Goal: Task Accomplishment & Management: Manage account settings

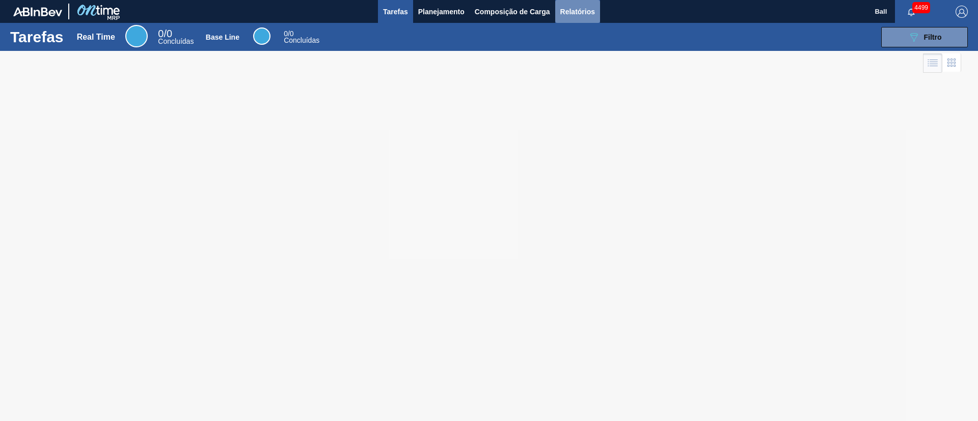
click at [576, 7] on span "Relatórios" at bounding box center [577, 12] width 35 height 12
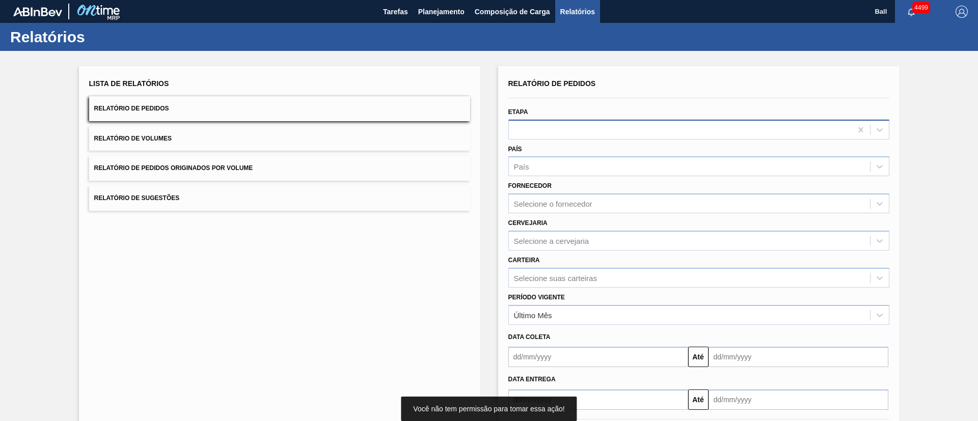
scroll to position [50, 0]
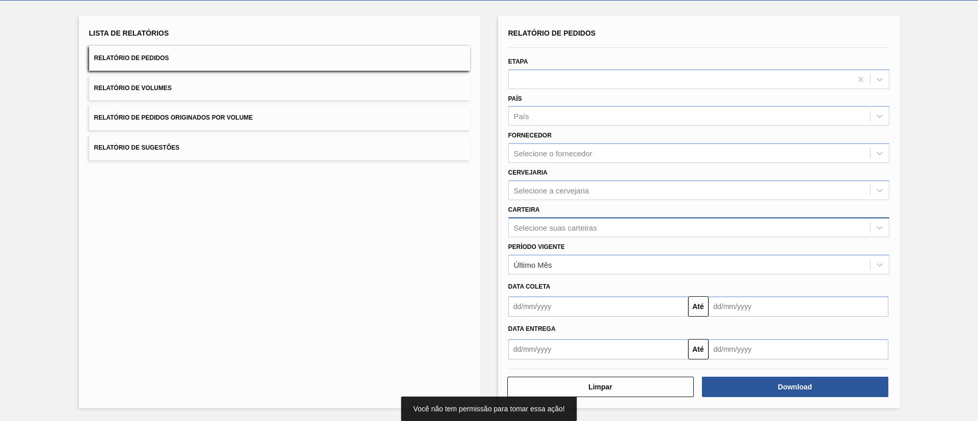
click at [585, 226] on div "Selecione suas carteiras" at bounding box center [555, 227] width 83 height 9
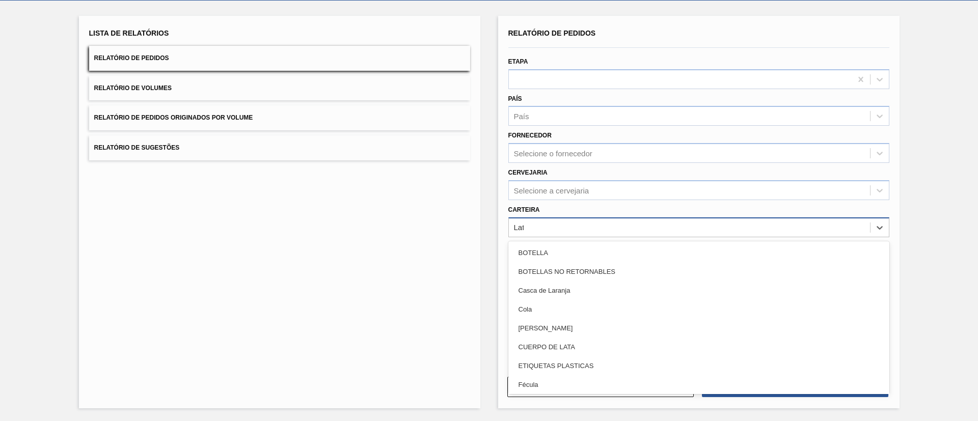
type input "Lata"
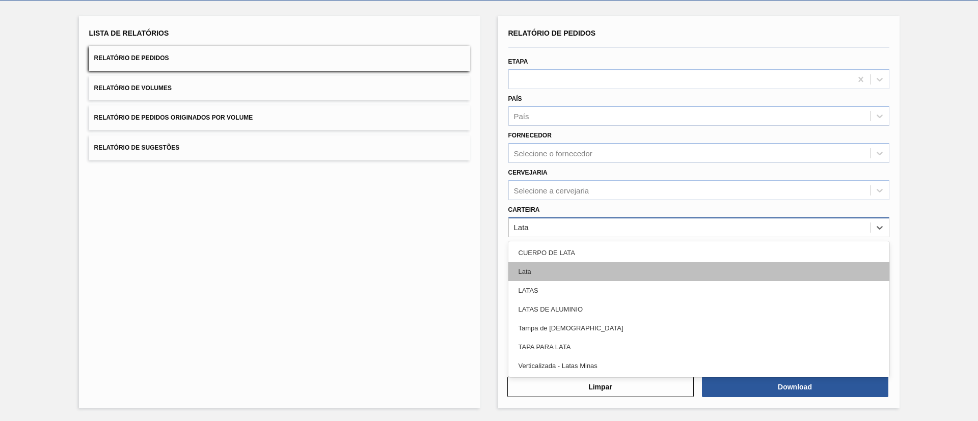
click at [584, 269] on div "Lata" at bounding box center [698, 271] width 381 height 19
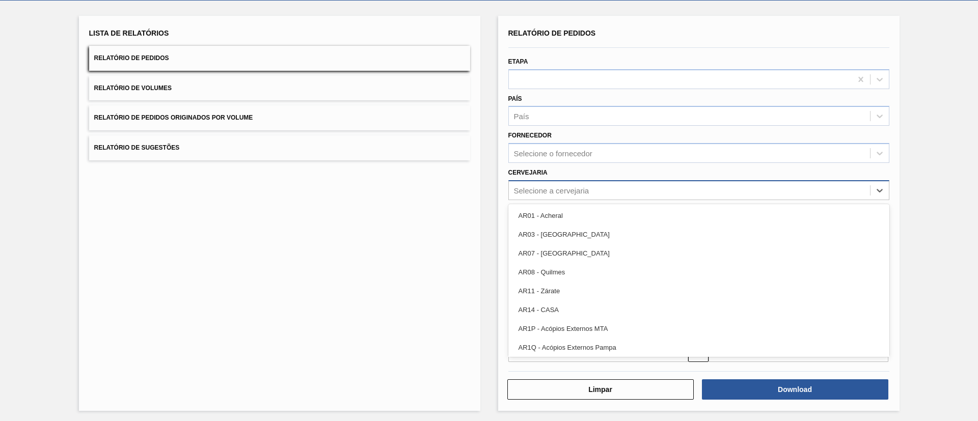
click at [620, 186] on div "Selecione a cervejaria" at bounding box center [689, 190] width 361 height 15
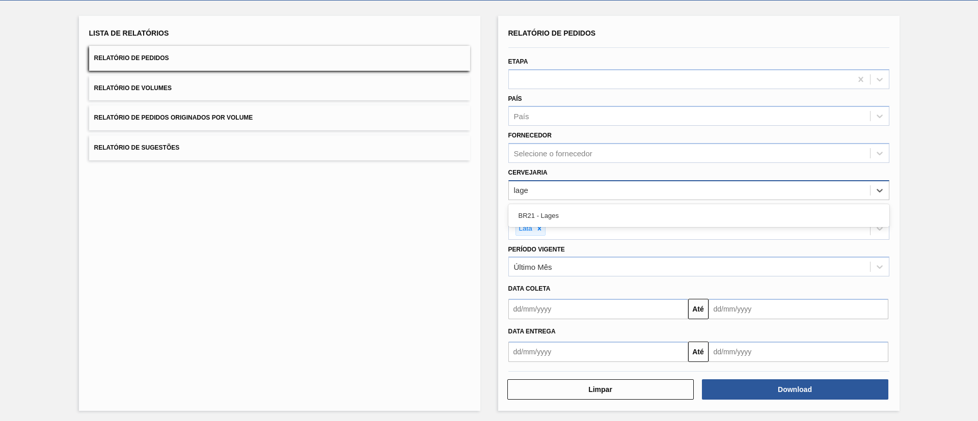
type input "lages"
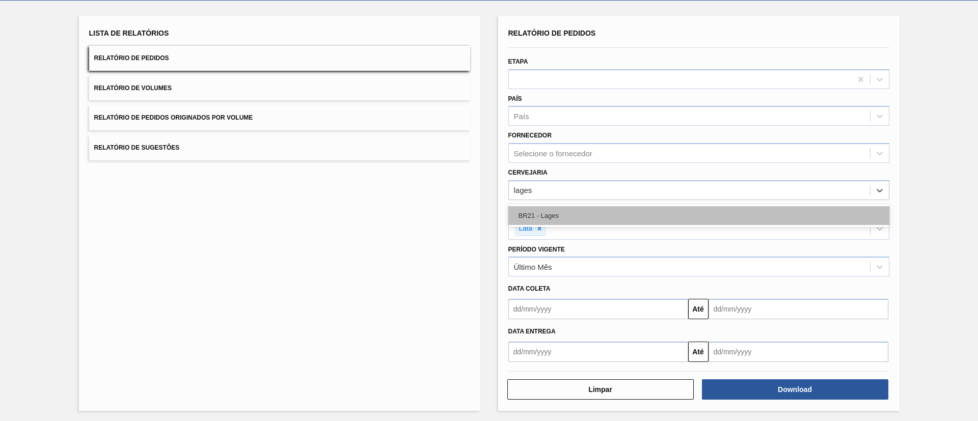
click at [620, 220] on div "BR21 - Lages" at bounding box center [698, 215] width 381 height 19
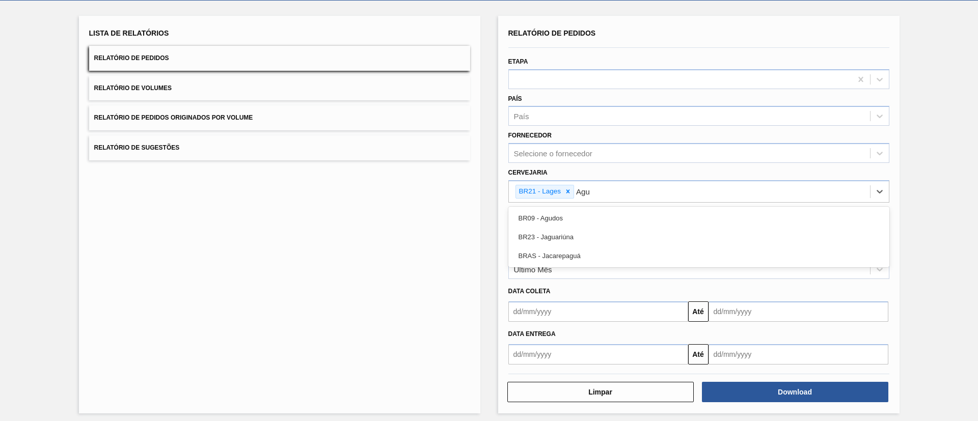
type input "Agud"
click at [620, 220] on div "BR09 - Agudos" at bounding box center [698, 218] width 381 height 19
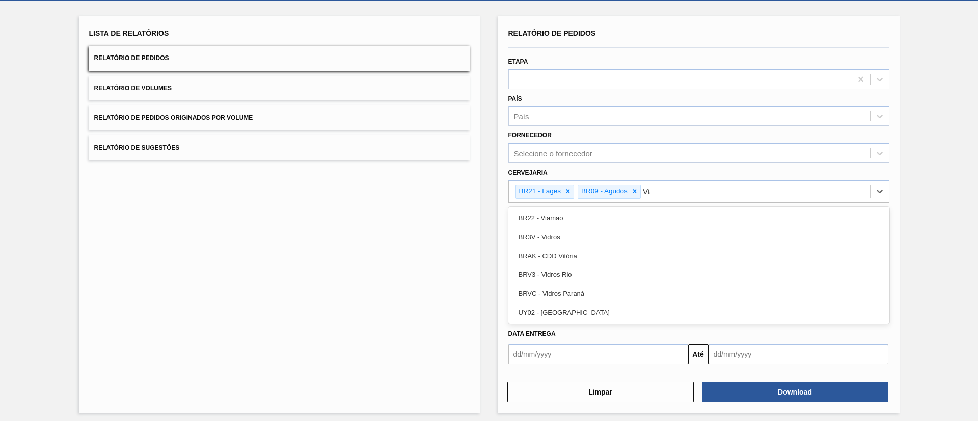
type input "Viam"
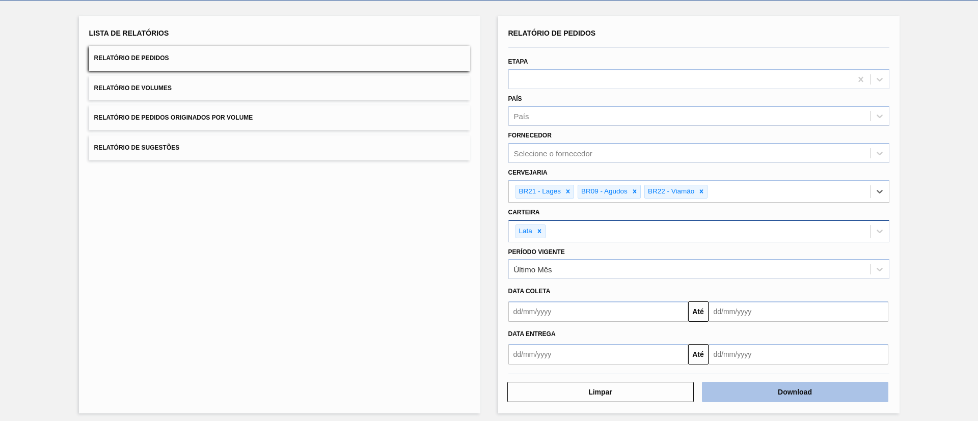
click at [752, 391] on button "Download" at bounding box center [795, 392] width 186 height 20
click at [227, 78] on button "Relatório de Volumes" at bounding box center [279, 88] width 381 height 25
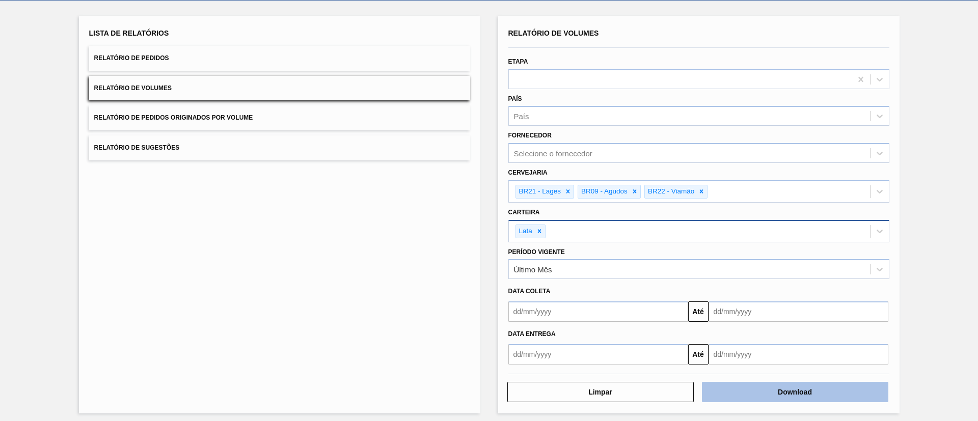
click at [760, 393] on button "Download" at bounding box center [795, 392] width 186 height 20
click at [248, 125] on button "Relatório de Pedidos Originados por Volume" at bounding box center [279, 117] width 381 height 25
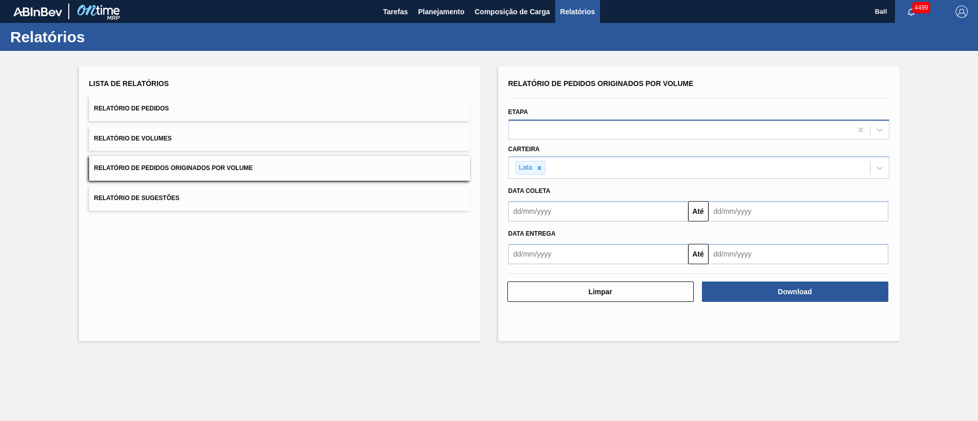
scroll to position [0, 0]
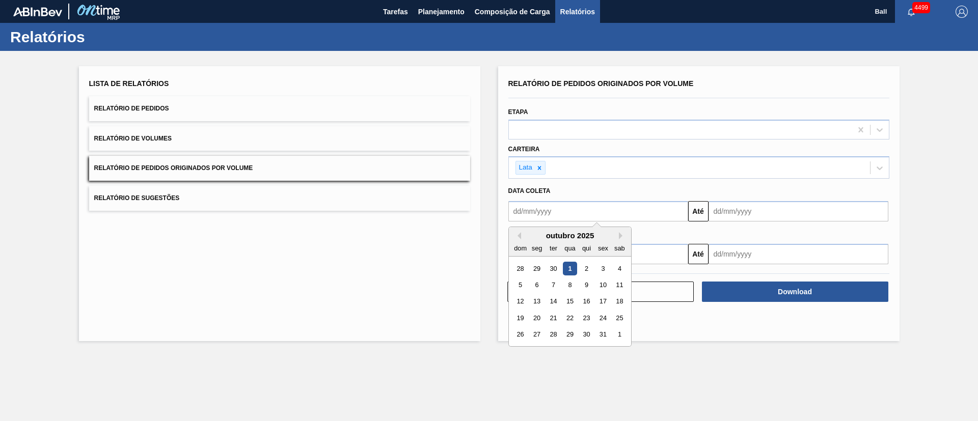
click at [645, 215] on input "text" at bounding box center [598, 211] width 180 height 20
click at [537, 267] on div "29" at bounding box center [537, 269] width 14 height 14
type input "29/09/2025"
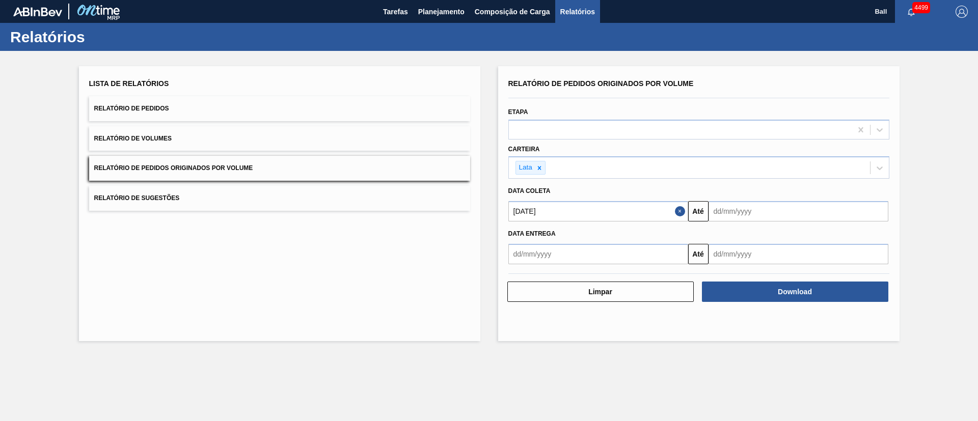
click at [738, 217] on input "text" at bounding box center [798, 211] width 180 height 20
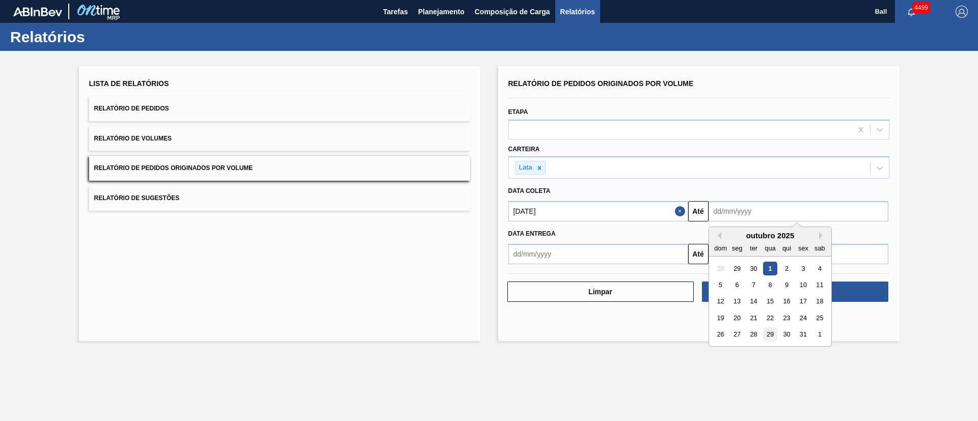
click at [767, 337] on div "29" at bounding box center [770, 335] width 14 height 14
type input "29/10/2025"
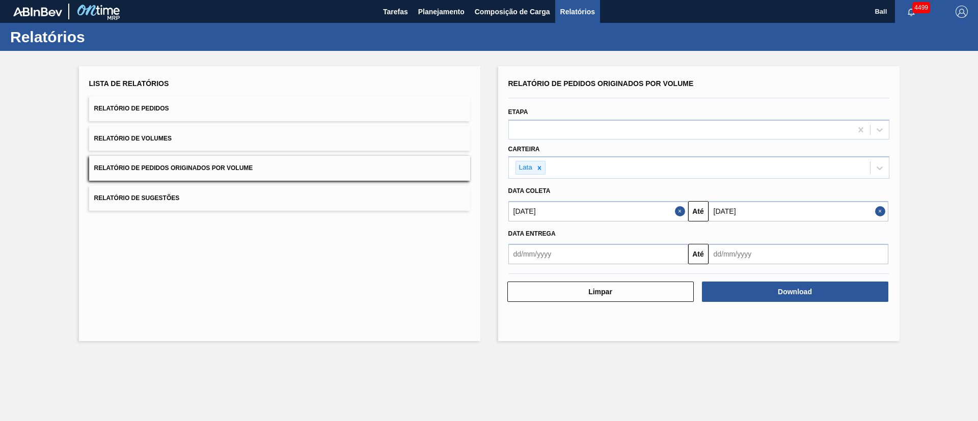
click at [753, 377] on main "Tarefas Planejamento Composição de Carga Relatórios Ball 4499 Marcar todas como…" at bounding box center [489, 210] width 978 height 421
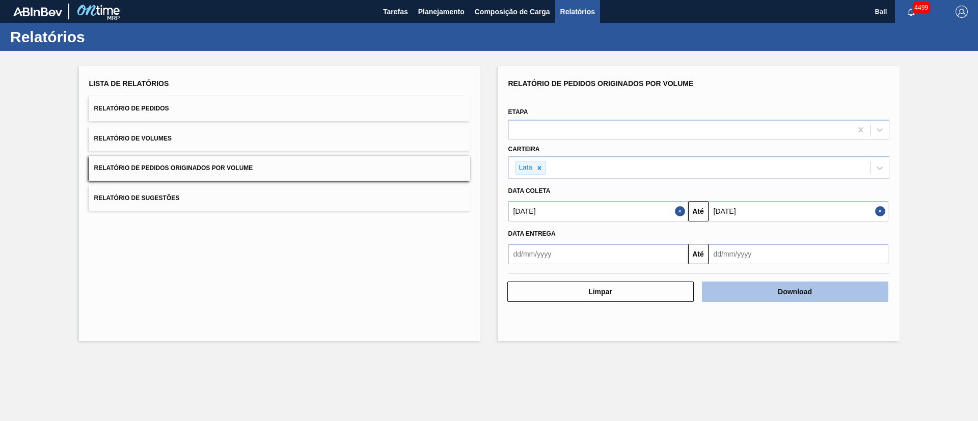
click at [794, 294] on button "Download" at bounding box center [795, 292] width 186 height 20
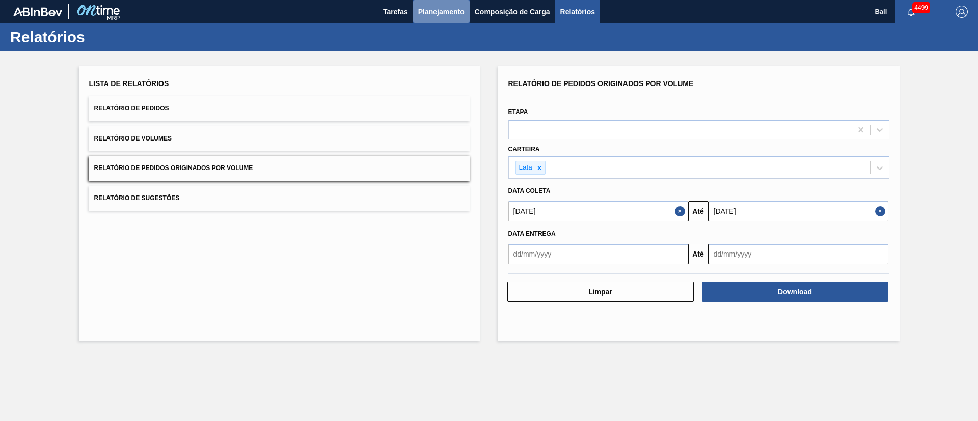
click at [444, 11] on span "Planejamento" at bounding box center [441, 12] width 46 height 12
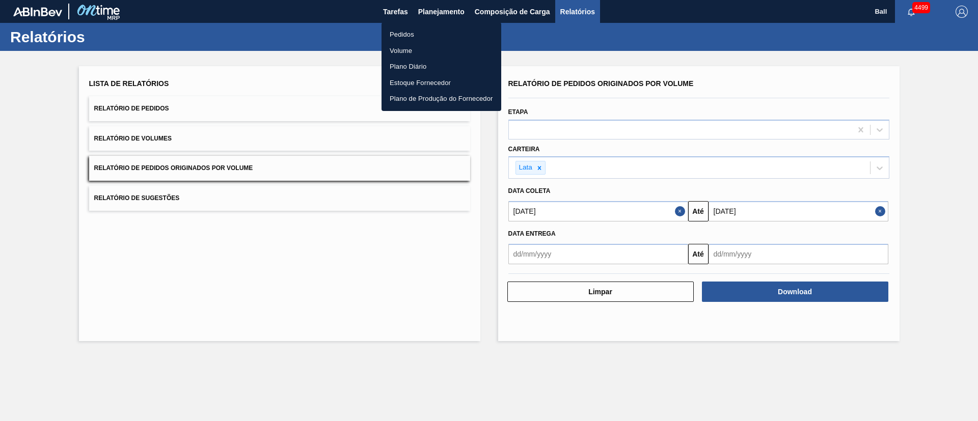
click at [405, 47] on li "Volume" at bounding box center [441, 51] width 120 height 16
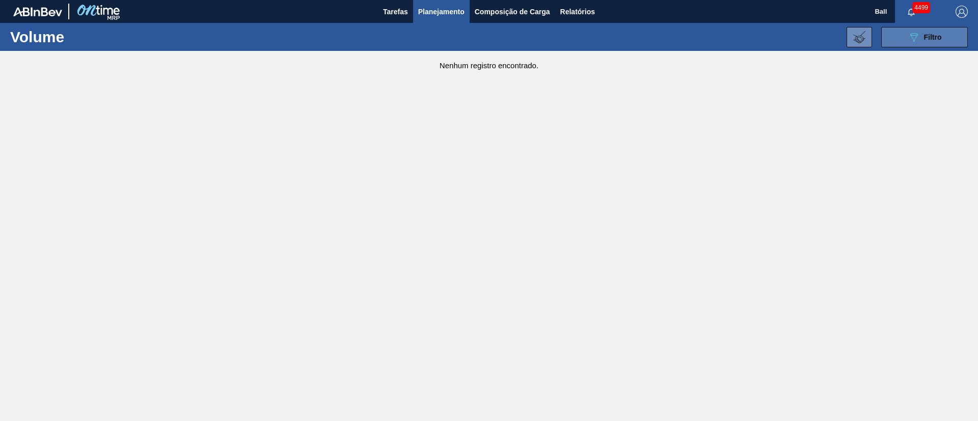
click at [912, 39] on icon "089F7B8B-B2A5-4AFE-B5C0-19BA573D28AC" at bounding box center [914, 37] width 12 height 12
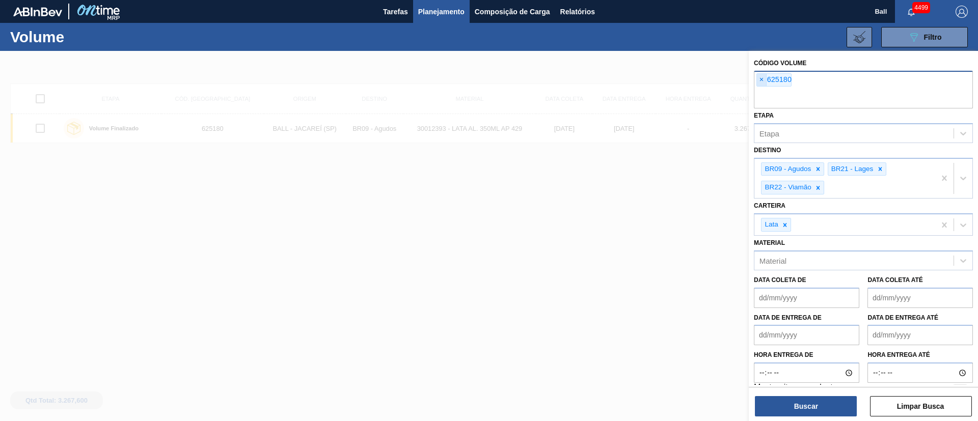
click at [759, 79] on span "×" at bounding box center [762, 80] width 10 height 12
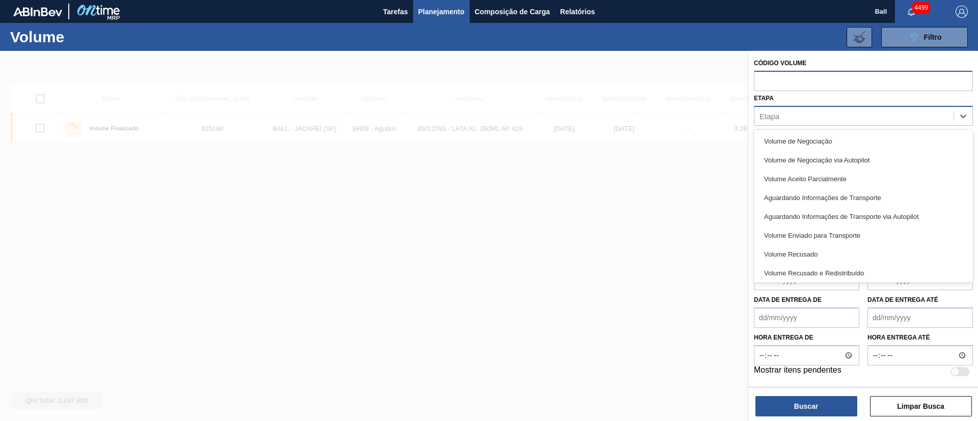
click at [790, 115] on div "Etapa" at bounding box center [853, 115] width 199 height 15
click at [788, 81] on input "text" at bounding box center [863, 80] width 219 height 19
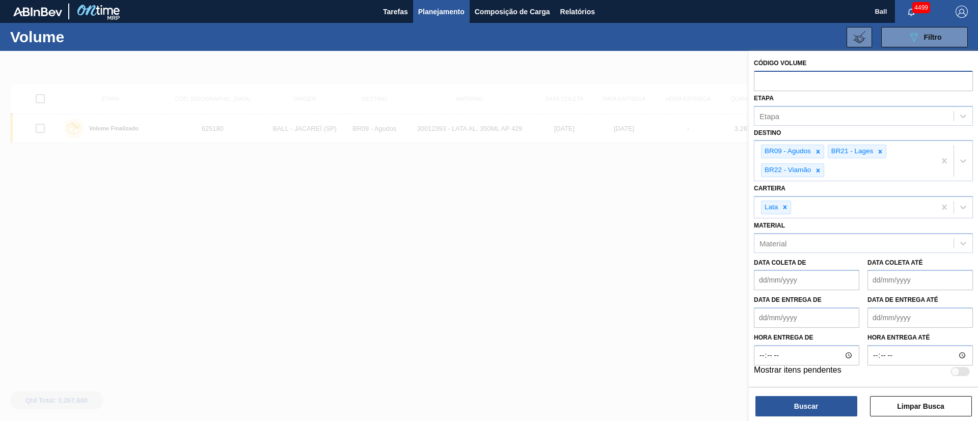
paste input "622500"
type input "622500"
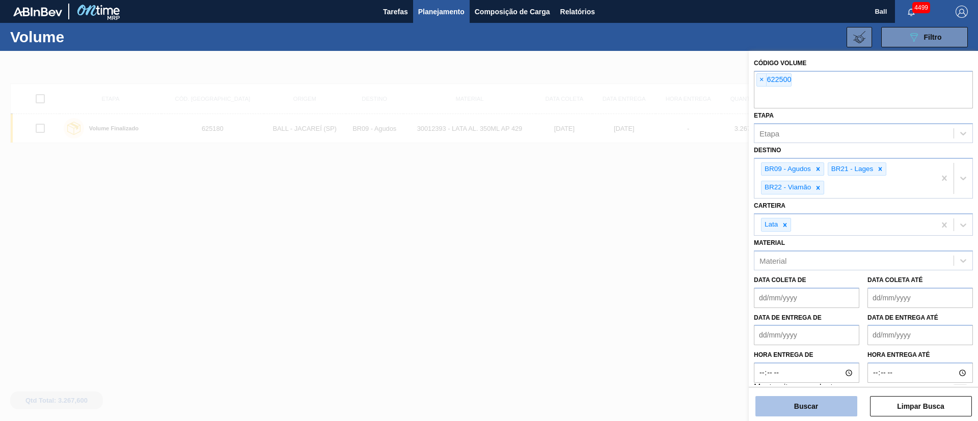
click at [814, 405] on button "Buscar" at bounding box center [806, 406] width 102 height 20
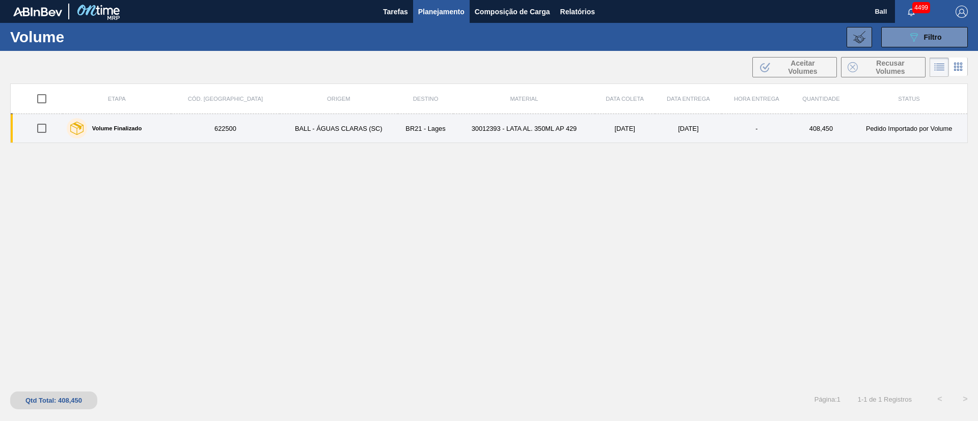
click at [657, 133] on td "28/9/2025" at bounding box center [688, 128] width 67 height 29
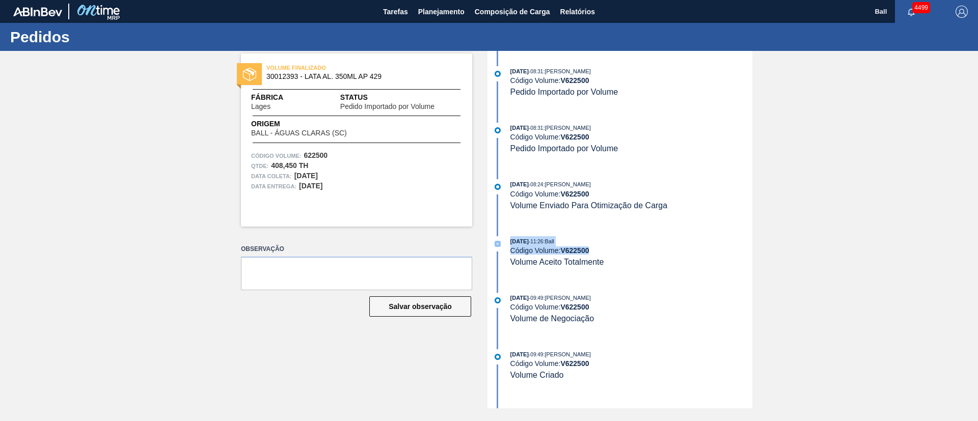
drag, startPoint x: 619, startPoint y: 257, endPoint x: 507, endPoint y: 236, distance: 113.4
click at [507, 236] on div "16/09/2025 - 11:26 : Ball Código Volume: V 622500 Volume Aceito Totalmente" at bounding box center [621, 251] width 262 height 31
click at [663, 247] on div "Código Volume: V 622500" at bounding box center [631, 250] width 242 height 8
click at [639, 251] on div "Código Volume: V 622500" at bounding box center [631, 250] width 242 height 8
drag, startPoint x: 300, startPoint y: 173, endPoint x: 352, endPoint y: 195, distance: 57.0
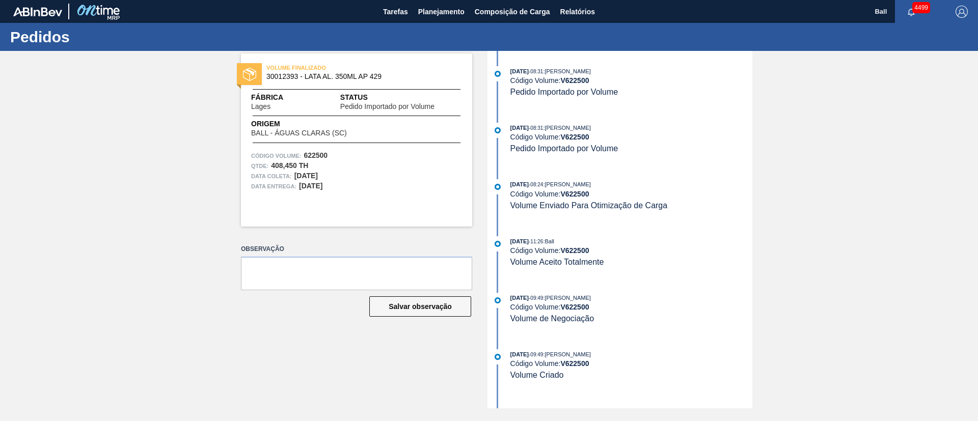
click at [352, 195] on div "VOLUME FINALIZADO 30012393 - LATA AL. 350ML AP 429 Fábrica Lages Status Pedido …" at bounding box center [356, 139] width 231 height 173
drag, startPoint x: 615, startPoint y: 262, endPoint x: 522, endPoint y: 239, distance: 95.6
click at [522, 239] on div "16/09/2025 - 11:26 : Ball Código Volume: V 622500 Volume Aceito Totalmente" at bounding box center [631, 251] width 242 height 31
click at [608, 225] on div "22/09/2025 - 08:31 : BRUNO DE MELLO DUARTE Código Volume: V 622500 Pedido Impor…" at bounding box center [621, 230] width 262 height 358
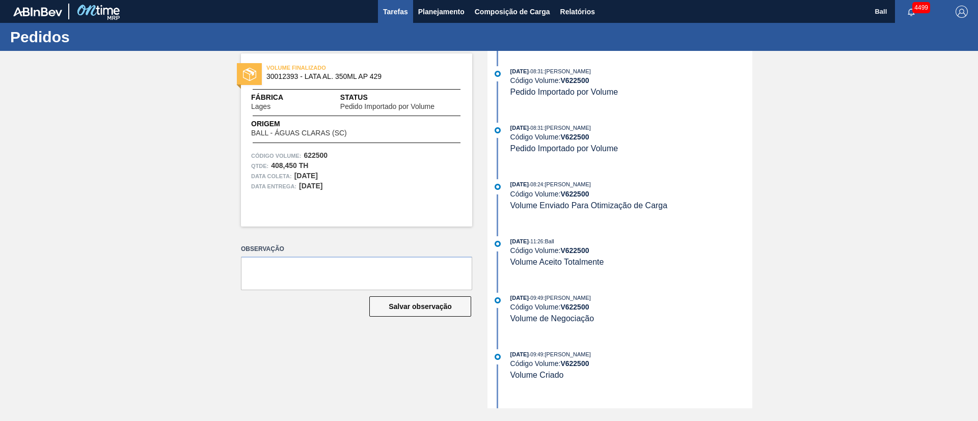
click at [398, 17] on span "Tarefas" at bounding box center [395, 12] width 25 height 12
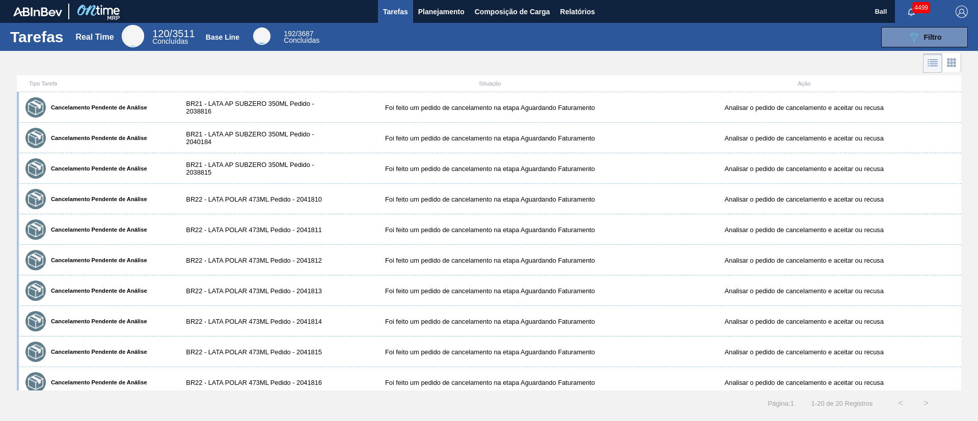
click at [952, 61] on icon at bounding box center [951, 63] width 12 height 12
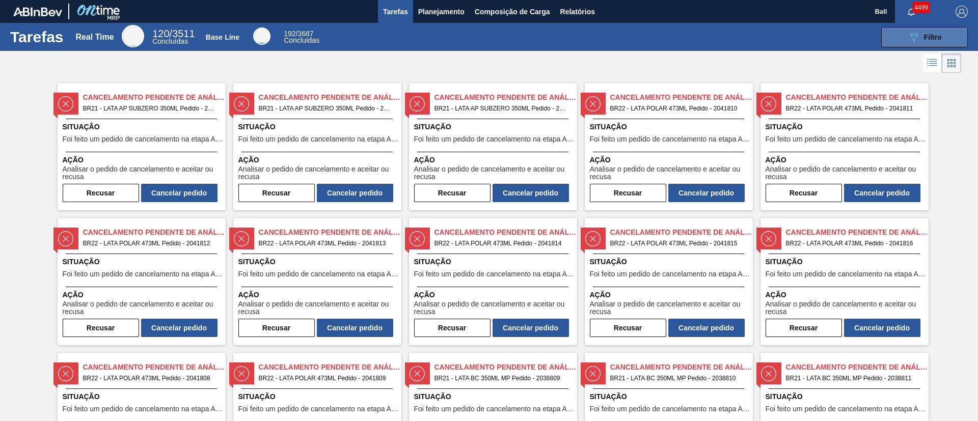
click at [924, 40] on span "Filtro" at bounding box center [933, 37] width 18 height 8
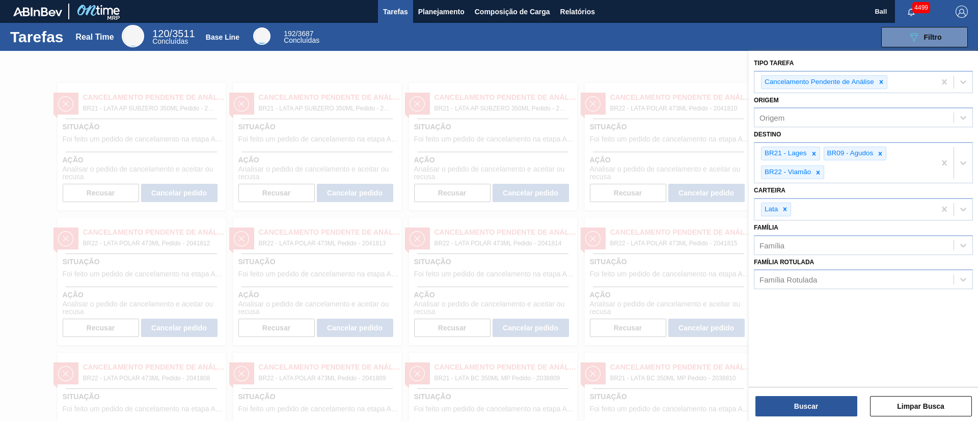
click at [686, 79] on div at bounding box center [489, 261] width 978 height 421
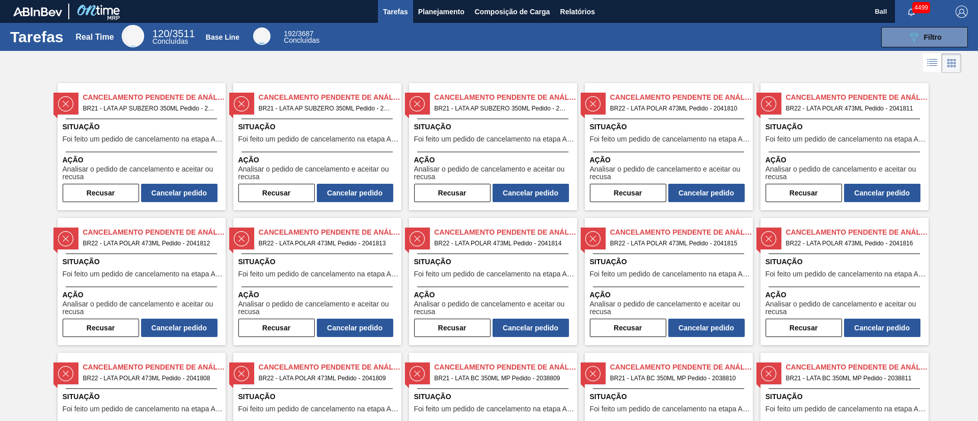
click at [929, 58] on icon at bounding box center [932, 63] width 12 height 12
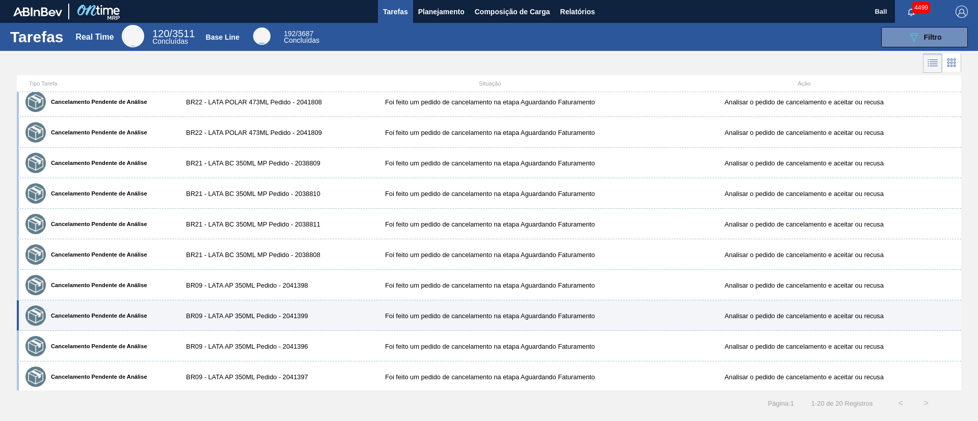
scroll to position [313, 0]
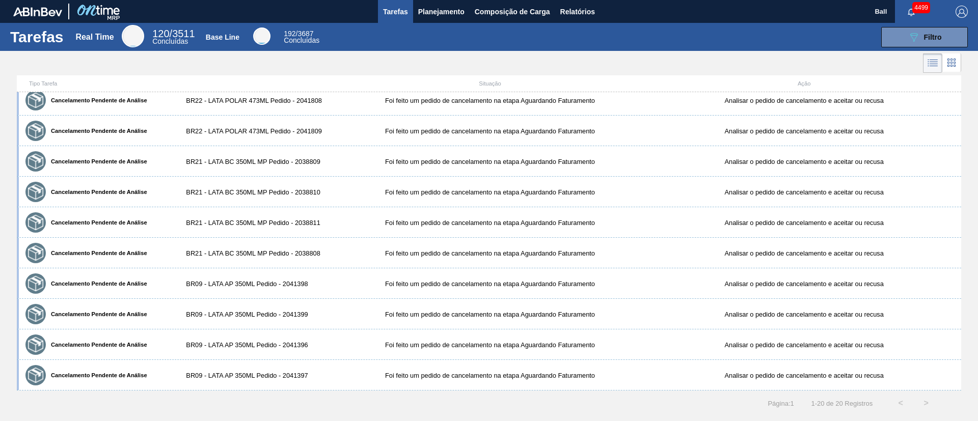
click at [952, 66] on icon at bounding box center [951, 66] width 2 height 2
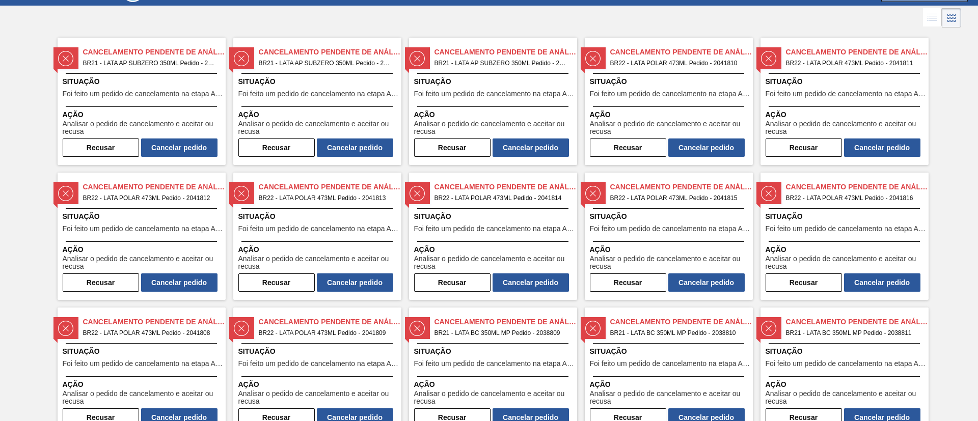
scroll to position [0, 0]
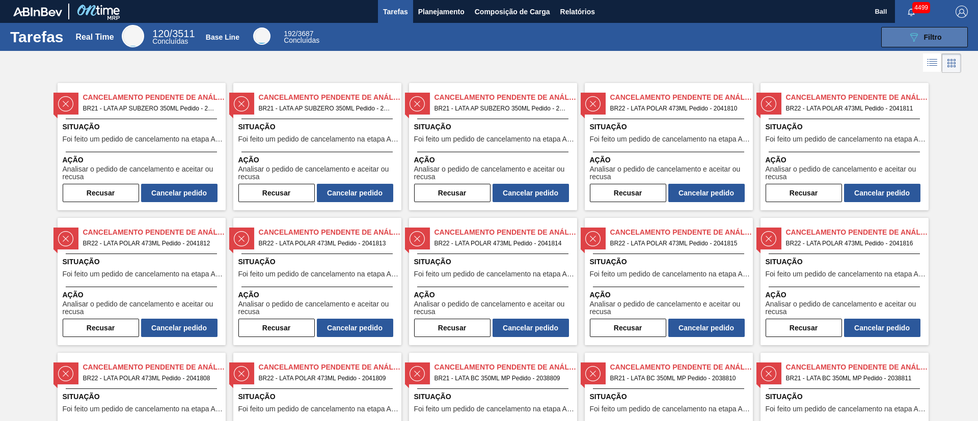
click at [927, 38] on span "Filtro" at bounding box center [933, 37] width 18 height 8
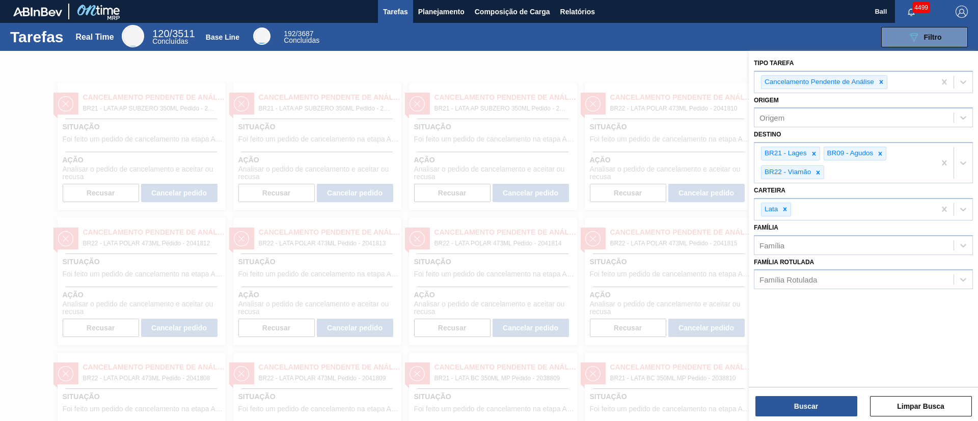
click at [589, 62] on div at bounding box center [489, 261] width 978 height 421
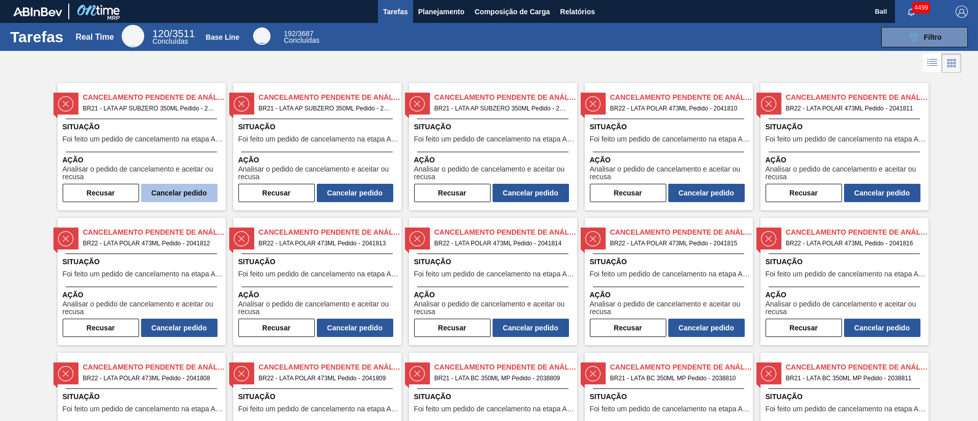
click at [175, 196] on button "Cancelar pedido" at bounding box center [179, 193] width 76 height 18
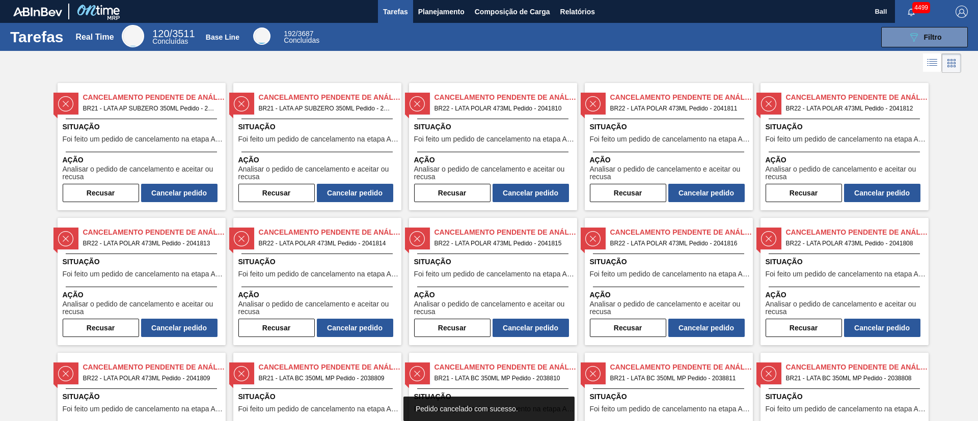
click at [370, 189] on button "Cancelar pedido" at bounding box center [355, 193] width 76 height 18
click at [378, 196] on button "Cancelar pedido" at bounding box center [355, 193] width 76 height 18
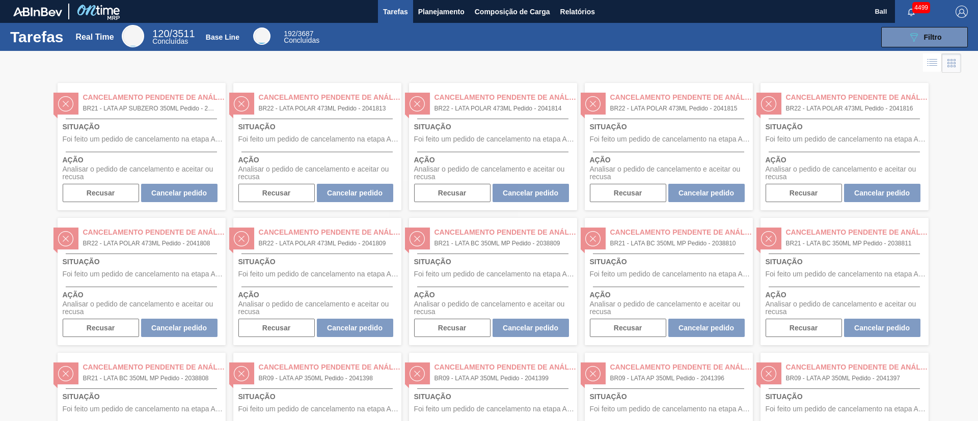
click at [378, 196] on div at bounding box center [489, 236] width 978 height 370
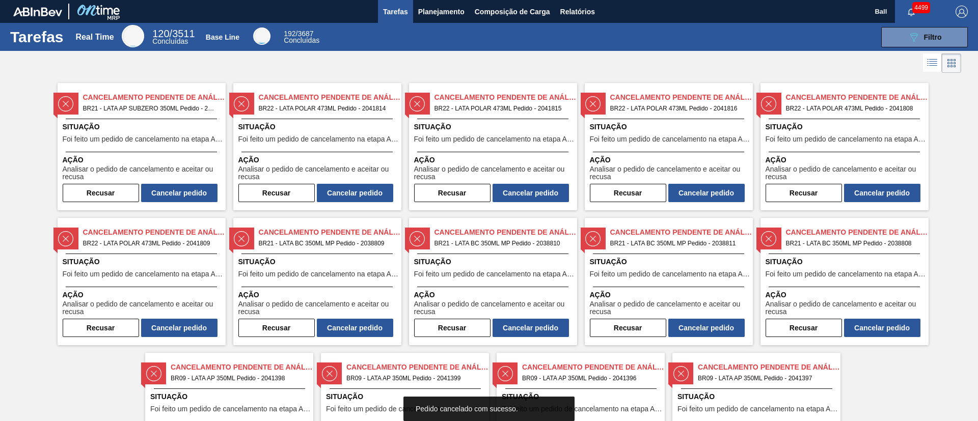
click at [545, 190] on button "Cancelar pedido" at bounding box center [530, 193] width 76 height 18
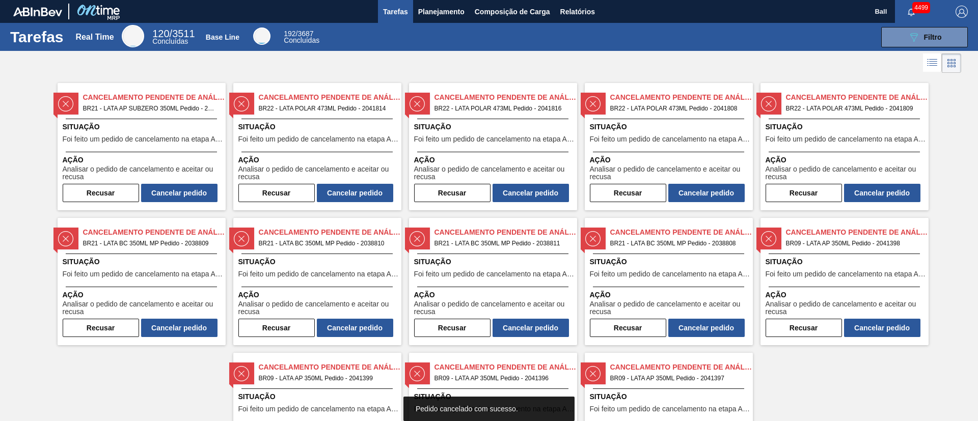
click at [545, 190] on button "Cancelar pedido" at bounding box center [530, 193] width 76 height 18
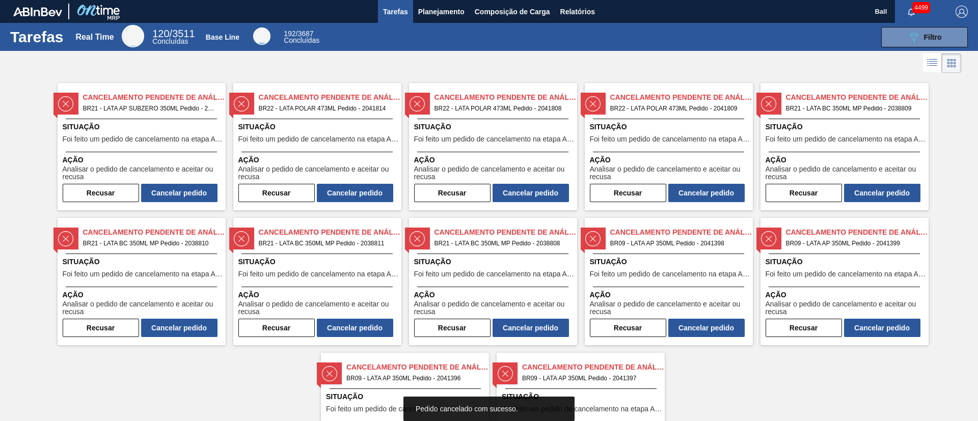
click at [545, 190] on button "Cancelar pedido" at bounding box center [530, 193] width 76 height 18
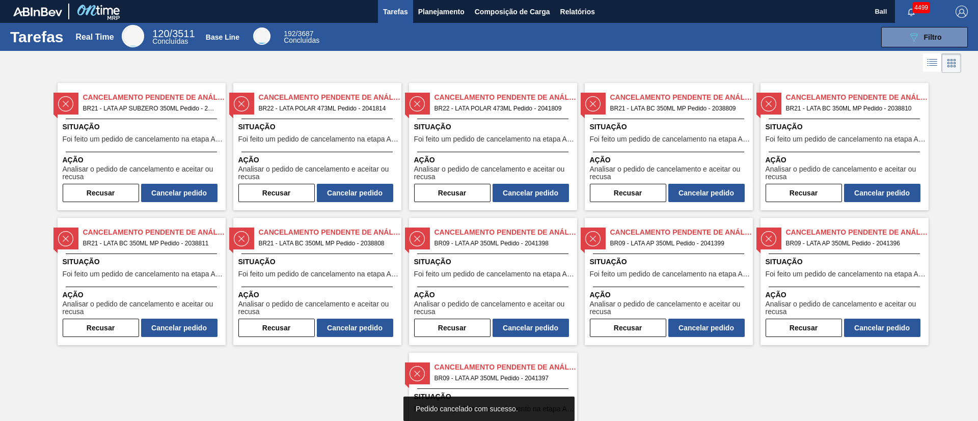
click at [545, 190] on button "Cancelar pedido" at bounding box center [530, 193] width 76 height 18
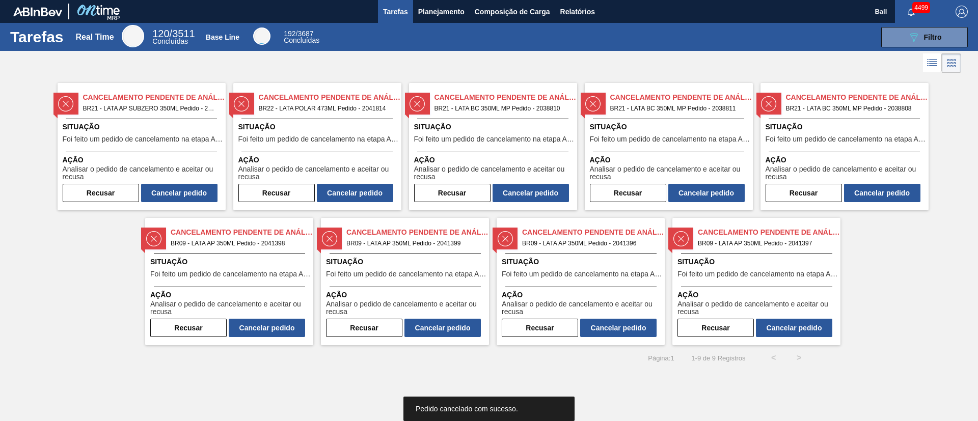
click at [545, 190] on button "Cancelar pedido" at bounding box center [530, 193] width 76 height 18
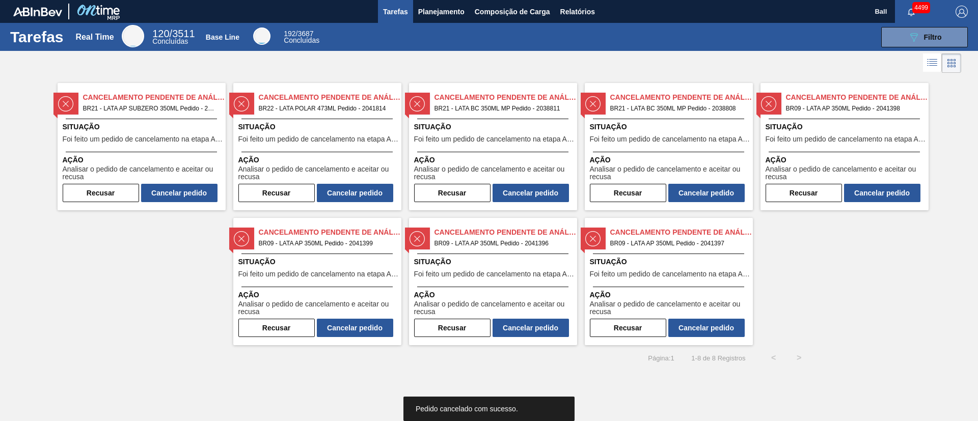
click at [545, 190] on button "Cancelar pedido" at bounding box center [530, 193] width 76 height 18
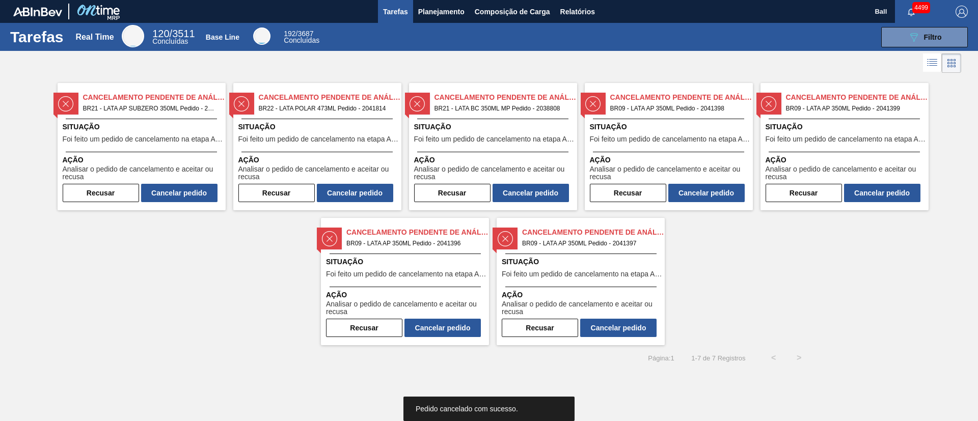
click at [545, 190] on button "Cancelar pedido" at bounding box center [530, 193] width 76 height 18
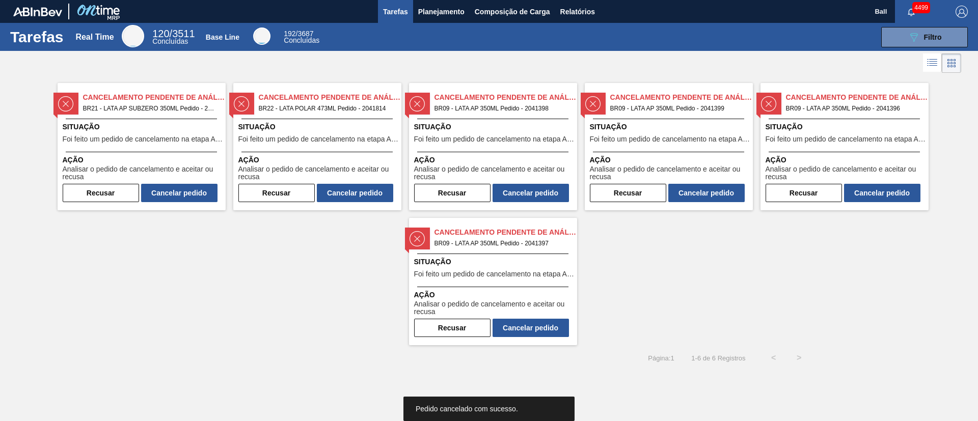
click at [545, 190] on button "Cancelar pedido" at bounding box center [530, 193] width 76 height 18
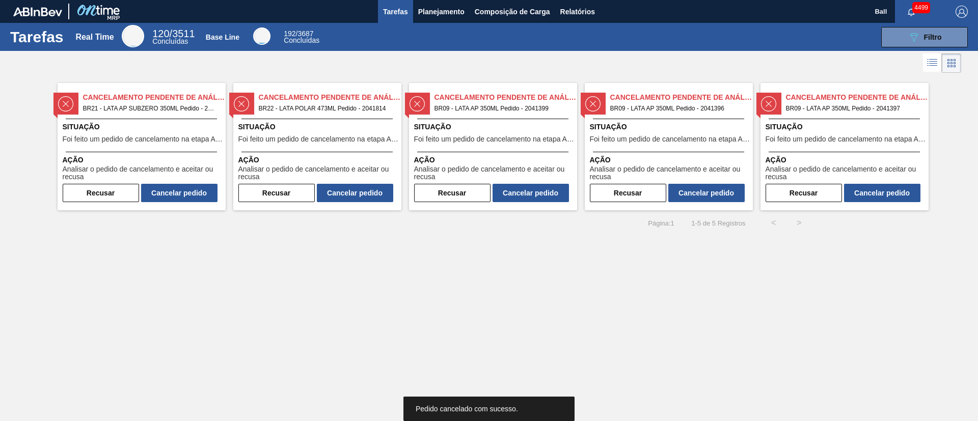
click at [545, 190] on button "Cancelar pedido" at bounding box center [530, 193] width 76 height 18
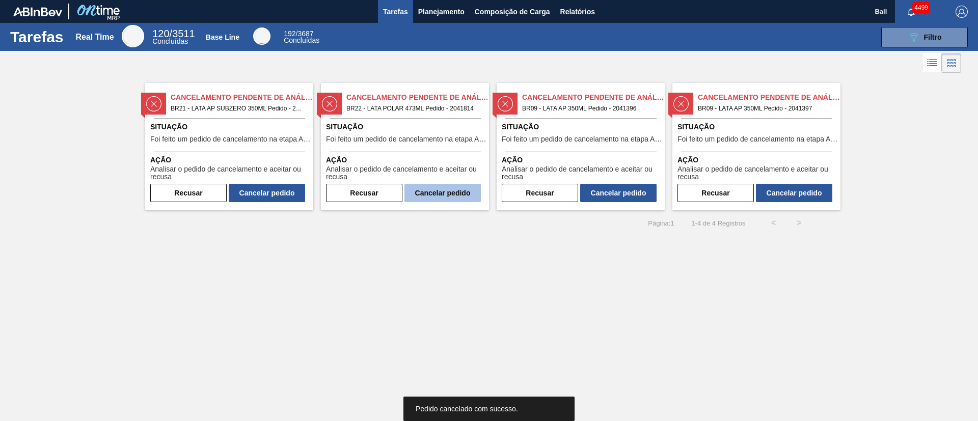
click at [441, 194] on button "Cancelar pedido" at bounding box center [442, 193] width 76 height 18
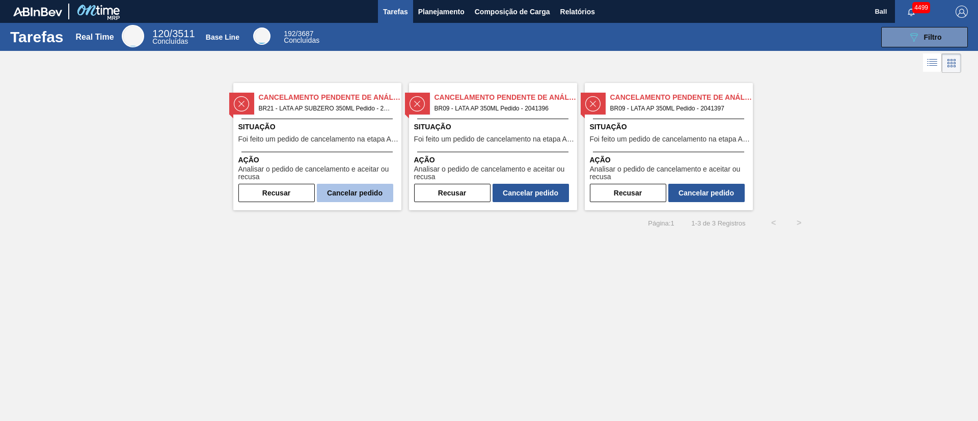
click at [374, 191] on button "Cancelar pedido" at bounding box center [355, 193] width 76 height 18
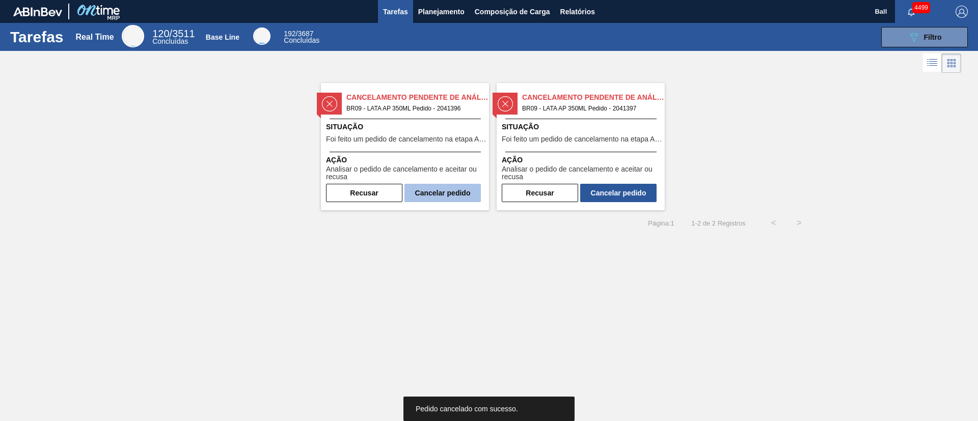
click at [477, 184] on button "Cancelar pedido" at bounding box center [442, 193] width 76 height 18
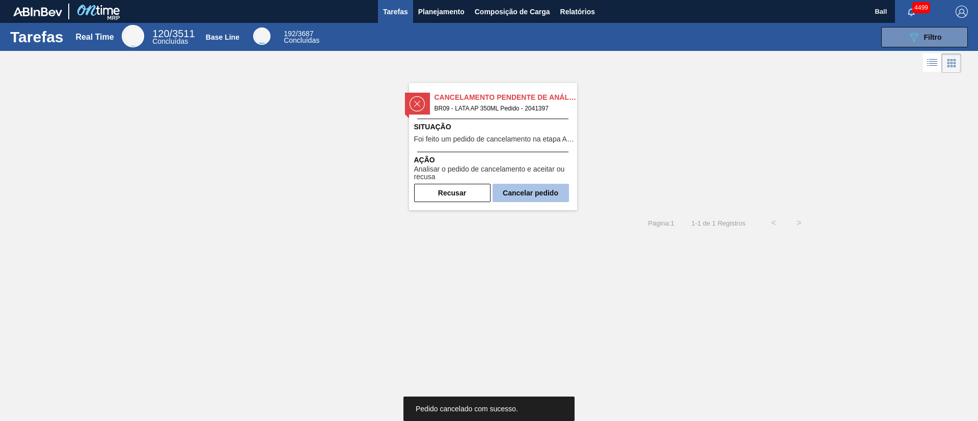
click at [538, 185] on button "Cancelar pedido" at bounding box center [530, 193] width 76 height 18
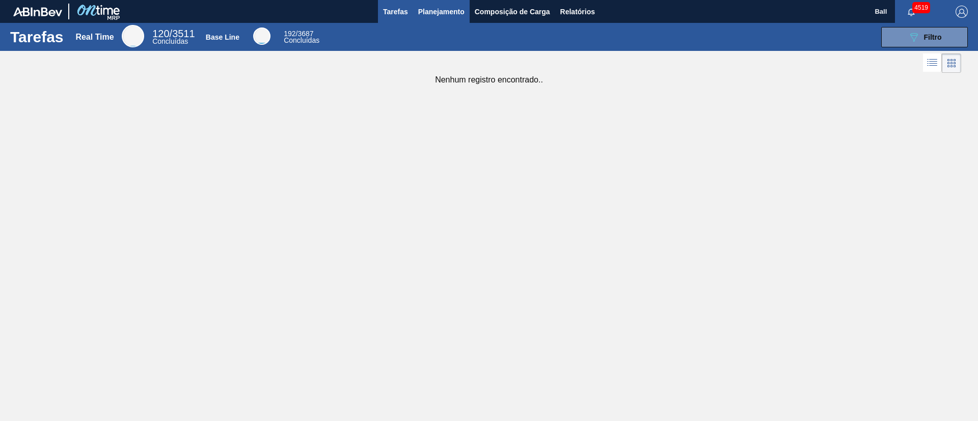
click at [440, 11] on span "Planejamento" at bounding box center [441, 12] width 46 height 12
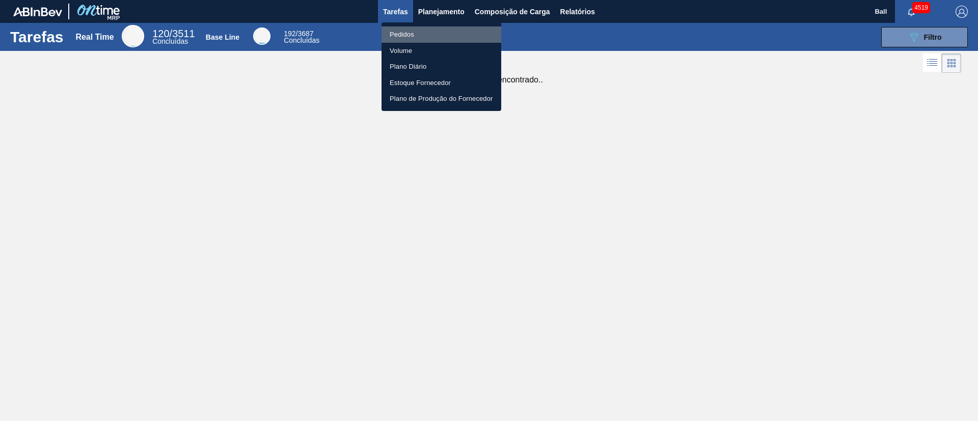
click at [419, 38] on li "Pedidos" at bounding box center [441, 34] width 120 height 16
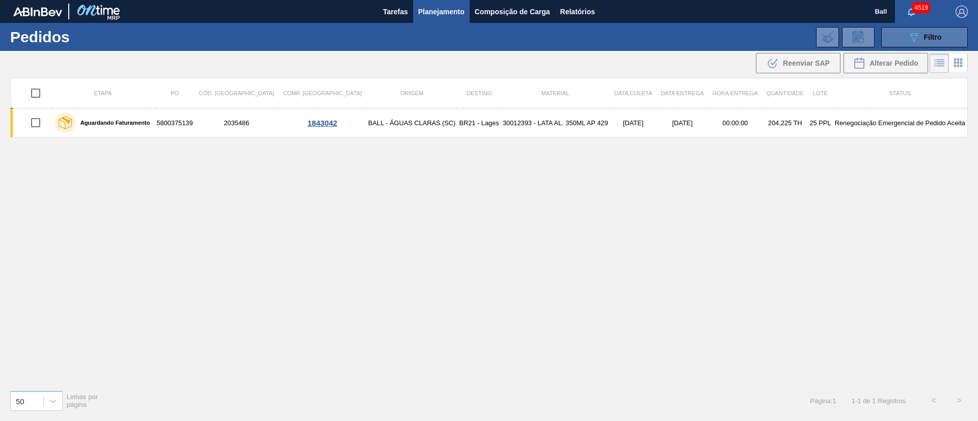
click at [943, 39] on button "089F7B8B-B2A5-4AFE-B5C0-19BA573D28AC Filtro" at bounding box center [924, 37] width 87 height 20
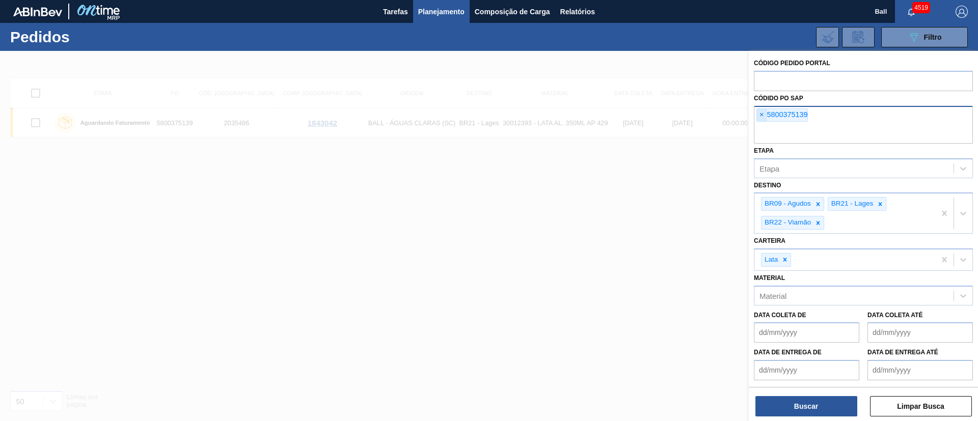
click at [762, 114] on span "×" at bounding box center [762, 115] width 10 height 12
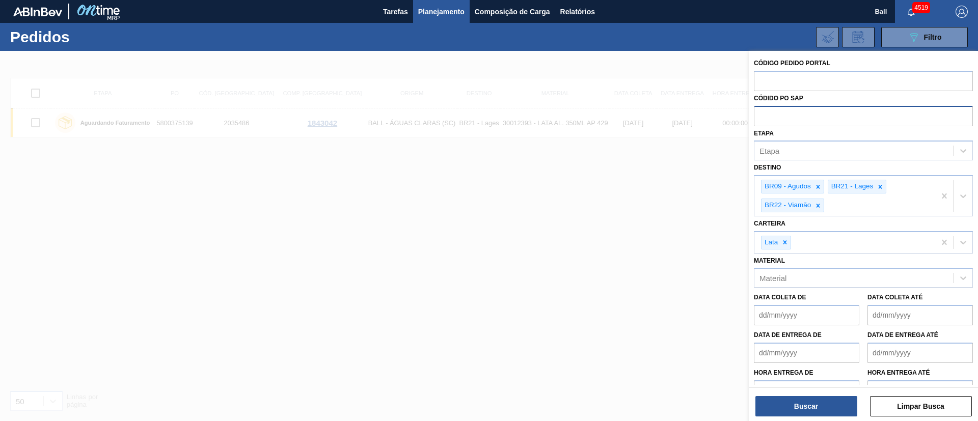
paste input "text"
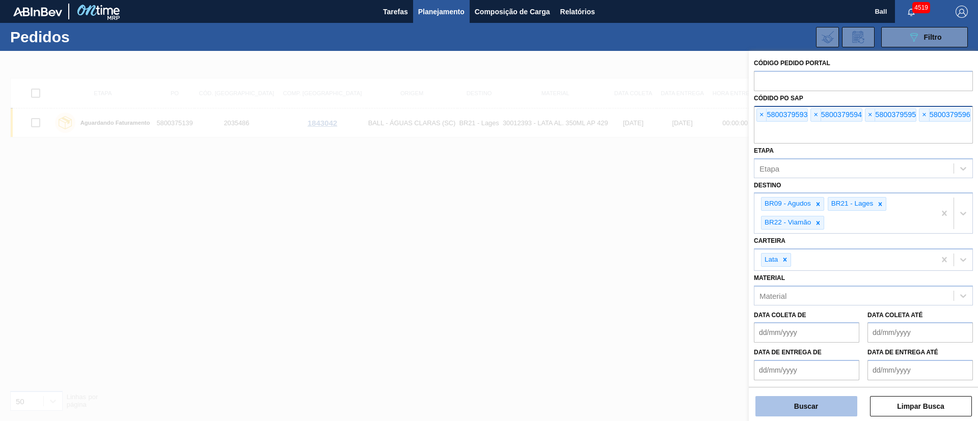
click at [813, 403] on button "Buscar" at bounding box center [806, 406] width 102 height 20
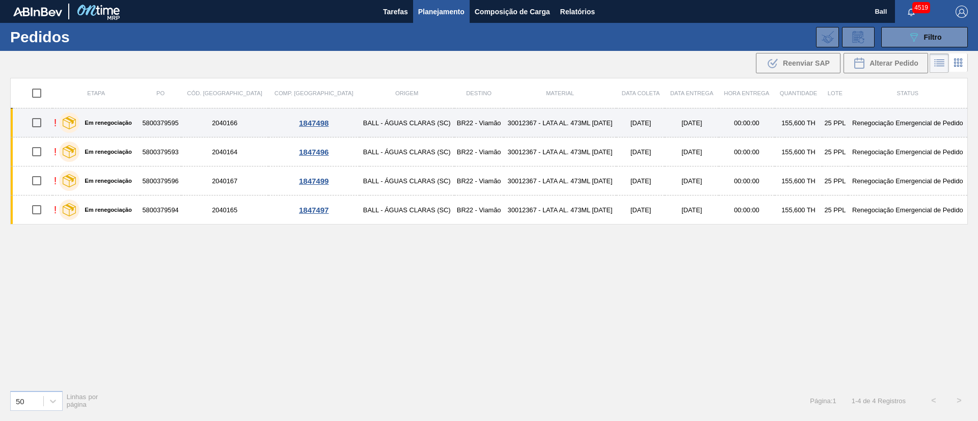
drag, startPoint x: 548, startPoint y: 118, endPoint x: 547, endPoint y: 125, distance: 7.1
click at [548, 119] on td "30012367 - LATA AL. 473ML [DATE]" at bounding box center [560, 122] width 113 height 29
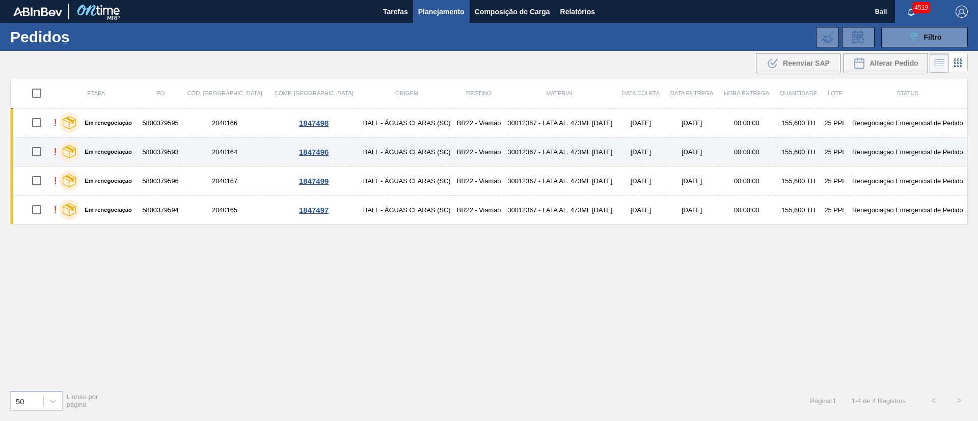
click at [545, 160] on td "30012367 - LATA AL. 473ML [DATE]" at bounding box center [560, 152] width 113 height 29
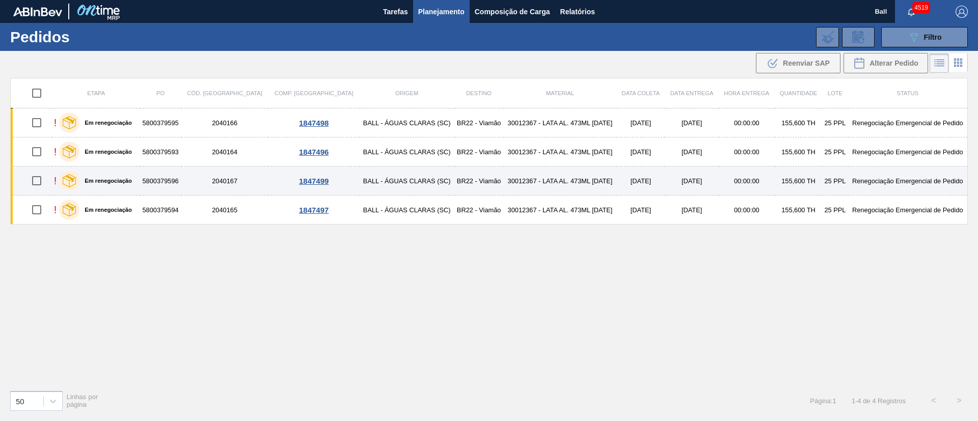
click at [546, 186] on td "30012367 - LATA AL. 473ML [DATE]" at bounding box center [560, 181] width 113 height 29
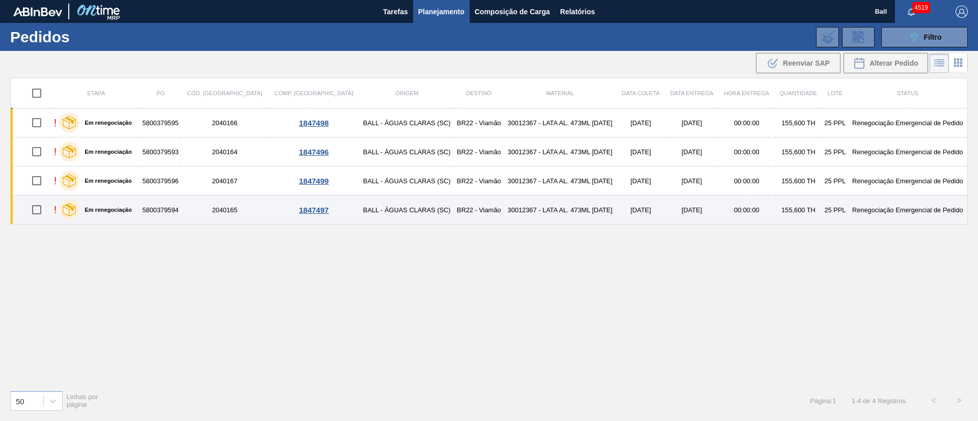
click at [550, 214] on td "30012367 - LATA AL. 473ML [DATE]" at bounding box center [560, 210] width 113 height 29
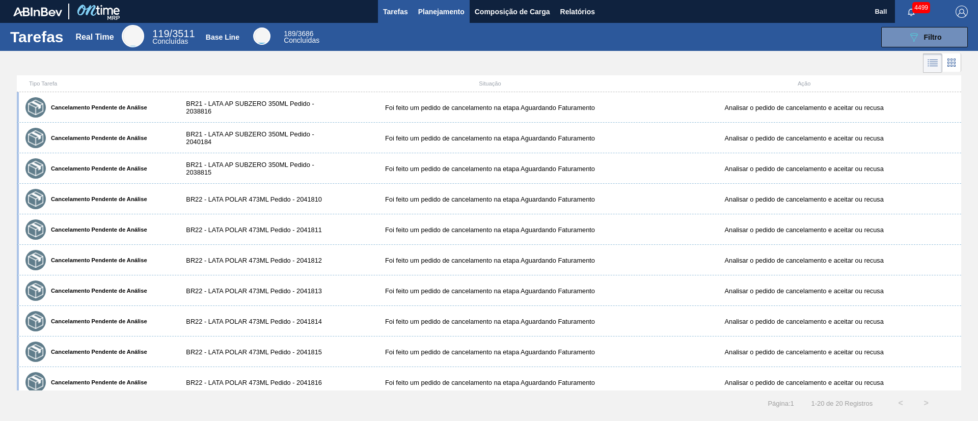
click at [445, 15] on span "Planejamento" at bounding box center [441, 12] width 46 height 12
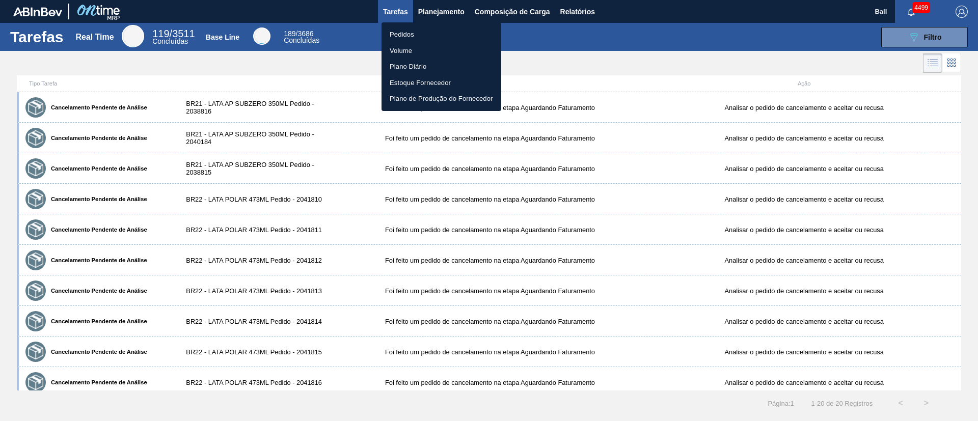
click at [446, 5] on div at bounding box center [489, 210] width 978 height 421
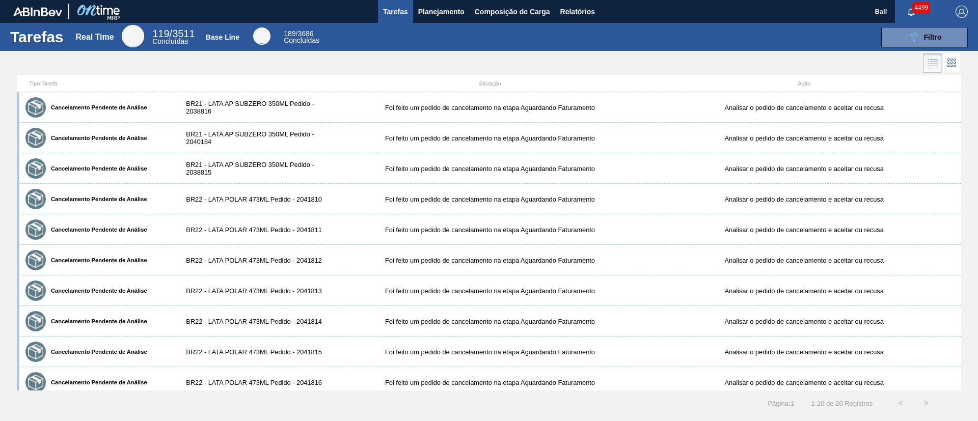
click at [445, 0] on body "Tarefas Planejamento Composição de Carga Relatórios Ball 4499 Marcar todas como…" at bounding box center [489, 0] width 978 height 0
click at [444, 8] on span "Planejamento" at bounding box center [441, 12] width 46 height 12
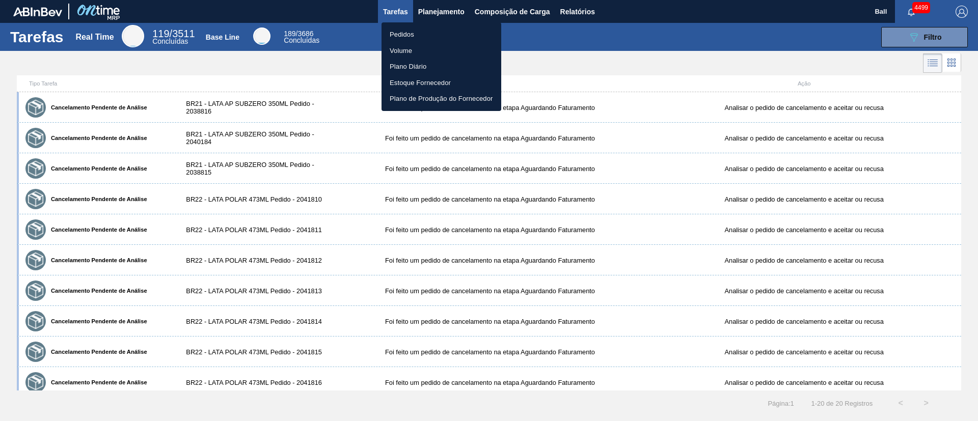
click at [410, 32] on li "Pedidos" at bounding box center [441, 34] width 120 height 16
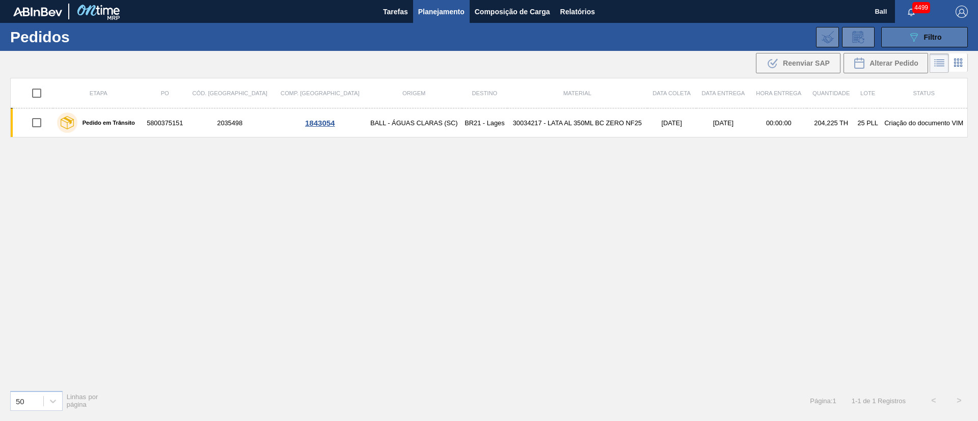
click at [944, 34] on button "089F7B8B-B2A5-4AFE-B5C0-19BA573D28AC Filtro" at bounding box center [924, 37] width 87 height 20
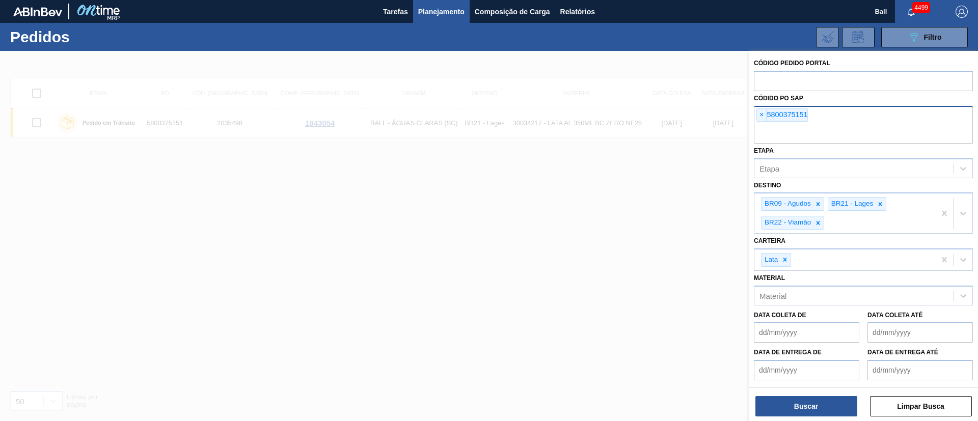
click at [761, 115] on span "×" at bounding box center [762, 115] width 10 height 12
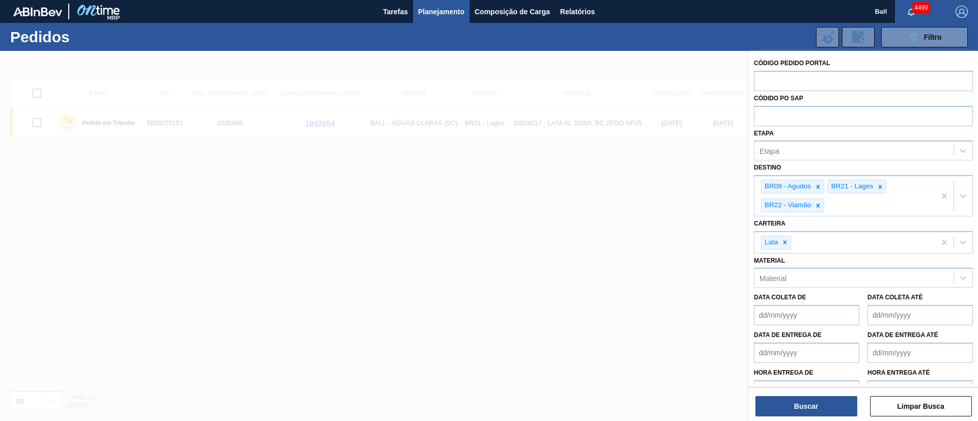
paste input "5800375139"
type input "5800375139"
click at [816, 407] on button "Buscar" at bounding box center [806, 406] width 102 height 20
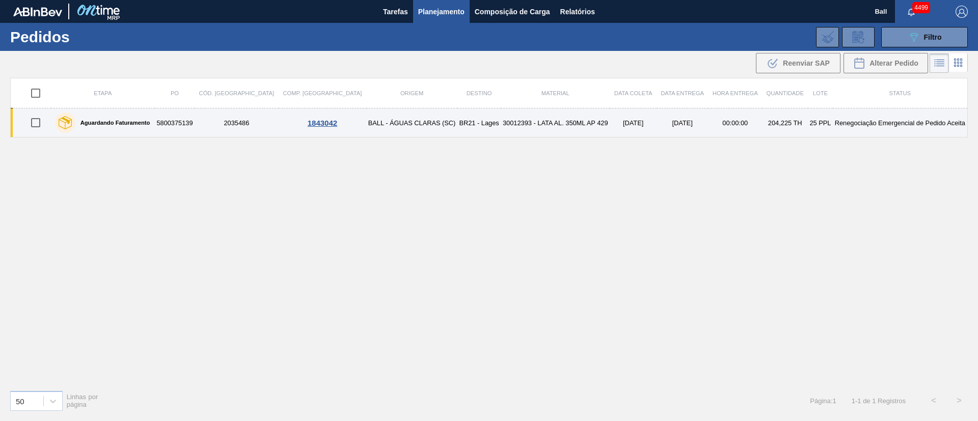
click at [375, 122] on td "BALL - ÁGUAS CLARAS (SC)" at bounding box center [411, 122] width 91 height 29
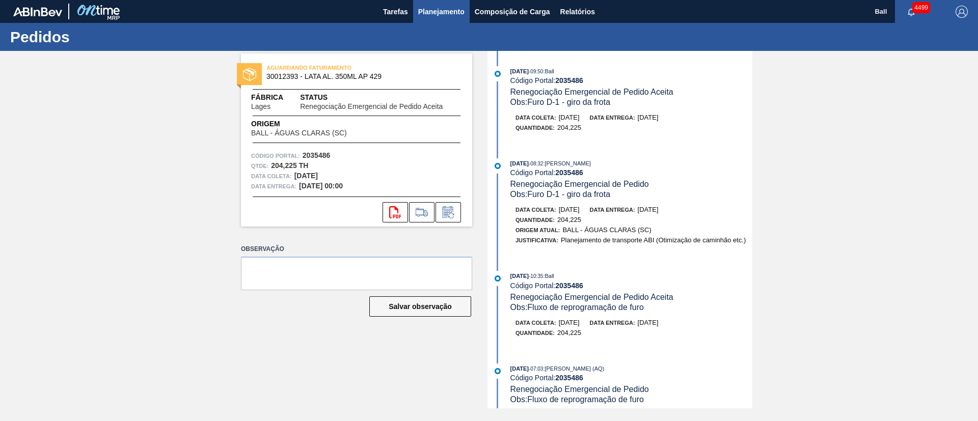
click at [456, 11] on span "Planejamento" at bounding box center [441, 12] width 46 height 12
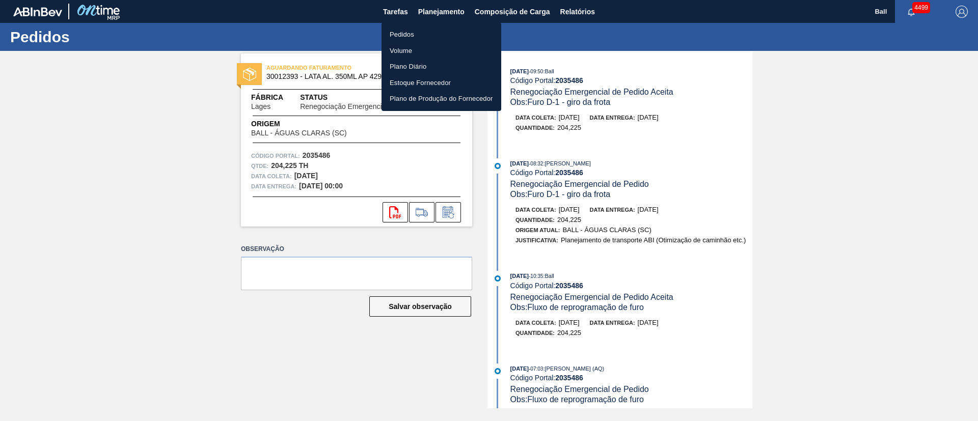
click at [414, 47] on li "Volume" at bounding box center [441, 51] width 120 height 16
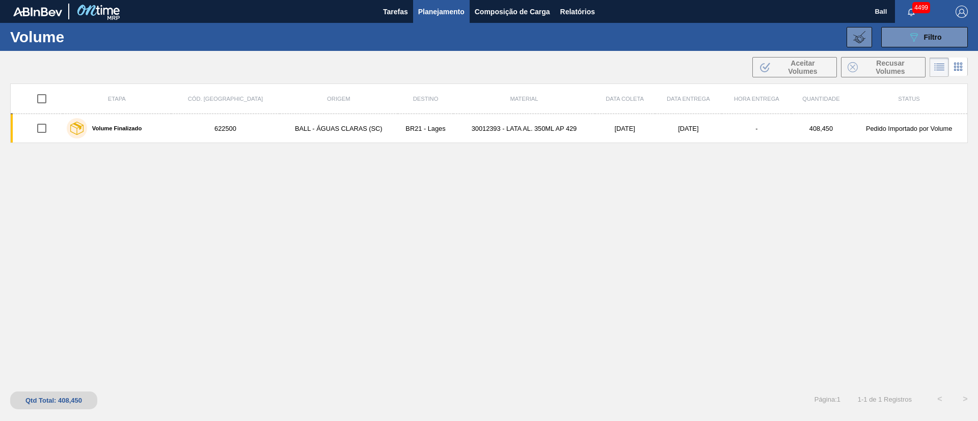
click at [442, 13] on span "Planejamento" at bounding box center [441, 12] width 46 height 12
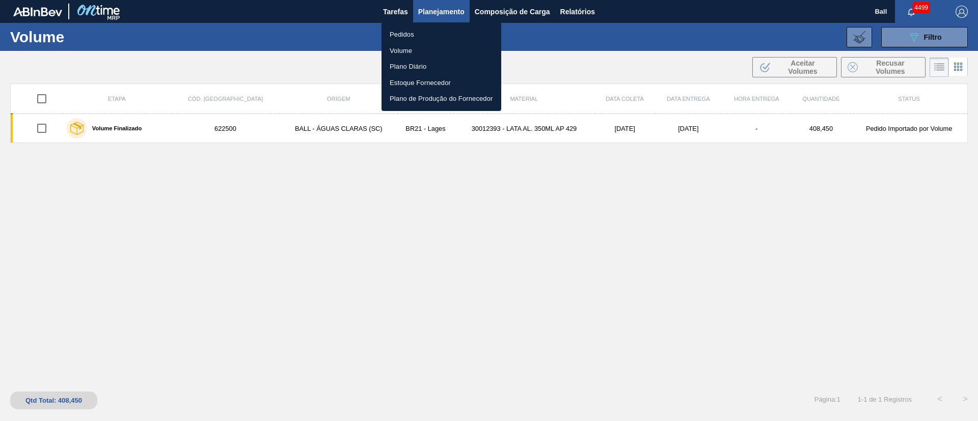
click at [832, 240] on div at bounding box center [489, 210] width 978 height 421
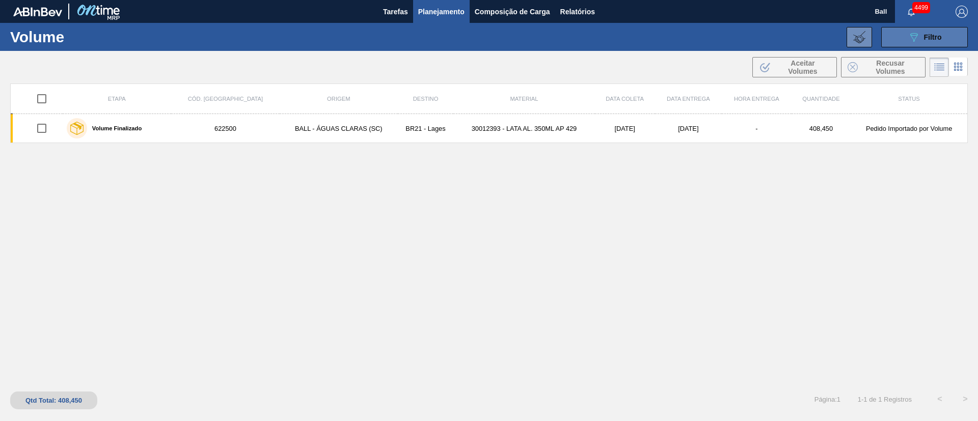
click at [941, 38] on span "Filtro" at bounding box center [933, 37] width 18 height 8
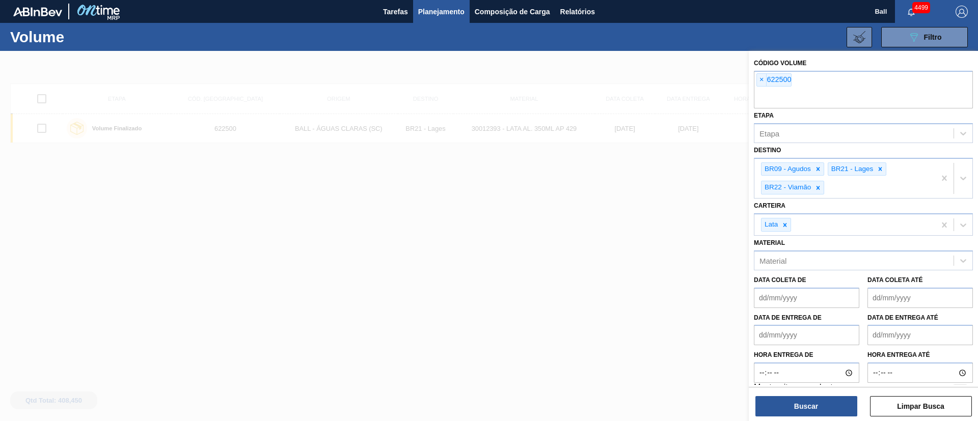
click at [620, 174] on div at bounding box center [489, 261] width 978 height 421
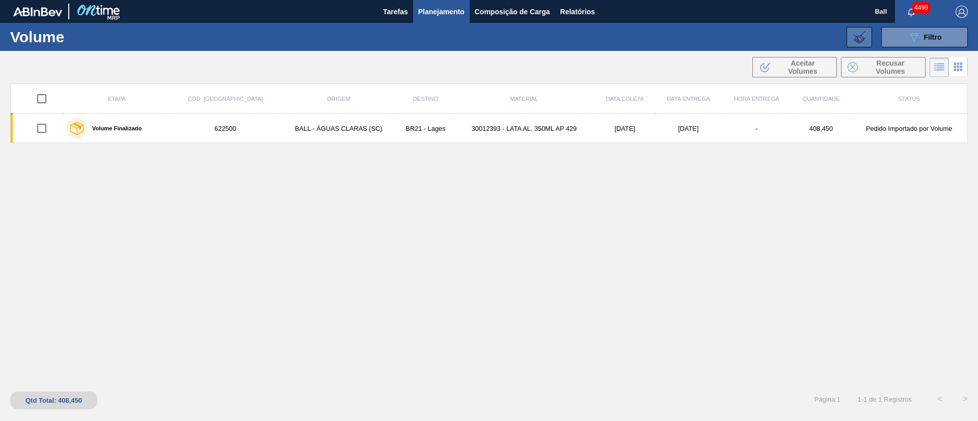
click at [859, 34] on icon at bounding box center [859, 37] width 12 height 12
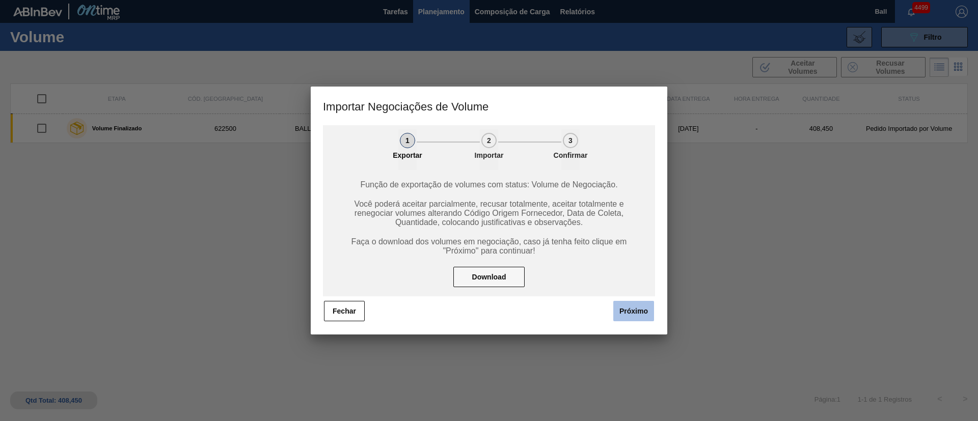
click at [633, 313] on button "Próximo" at bounding box center [633, 311] width 41 height 20
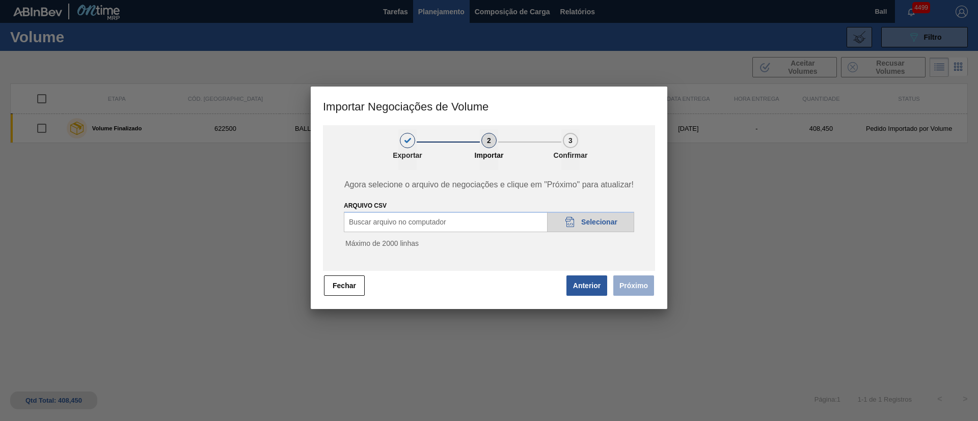
click at [591, 215] on div "20DAD902-3625-4257-8FDA-0C0CB19E2A3D Selecionar" at bounding box center [590, 222] width 87 height 20
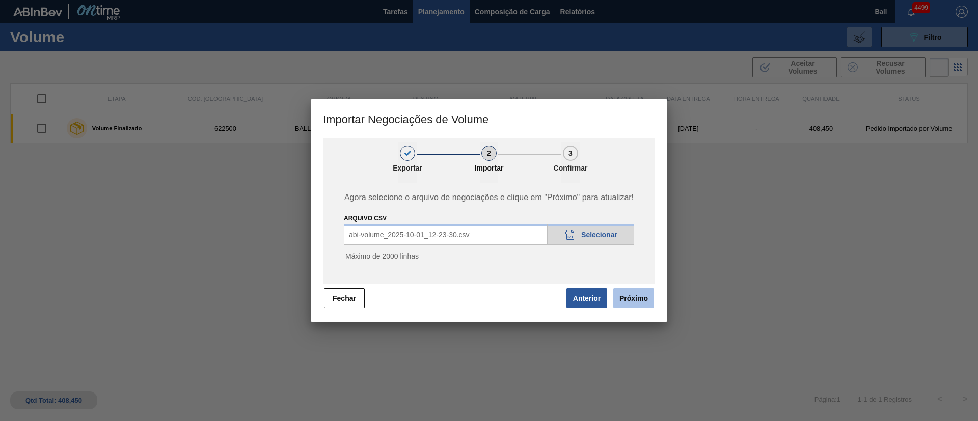
click at [625, 296] on button "Próximo" at bounding box center [633, 298] width 41 height 20
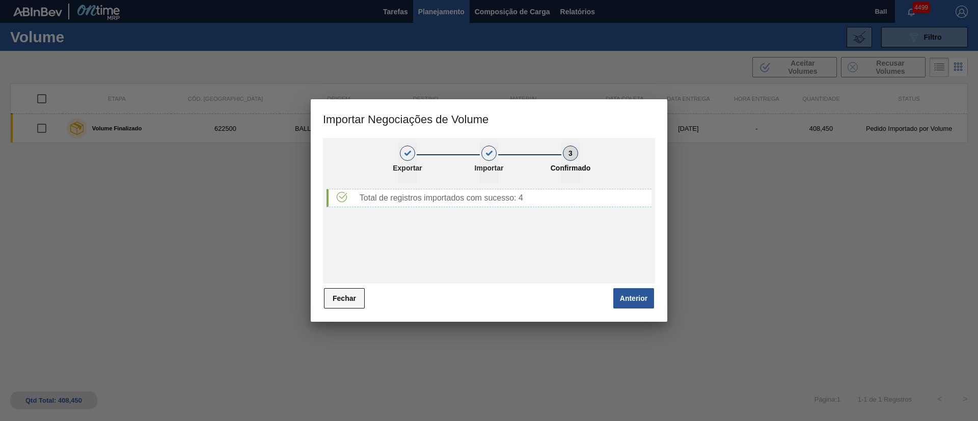
click at [355, 290] on button "Fechar" at bounding box center [344, 298] width 41 height 20
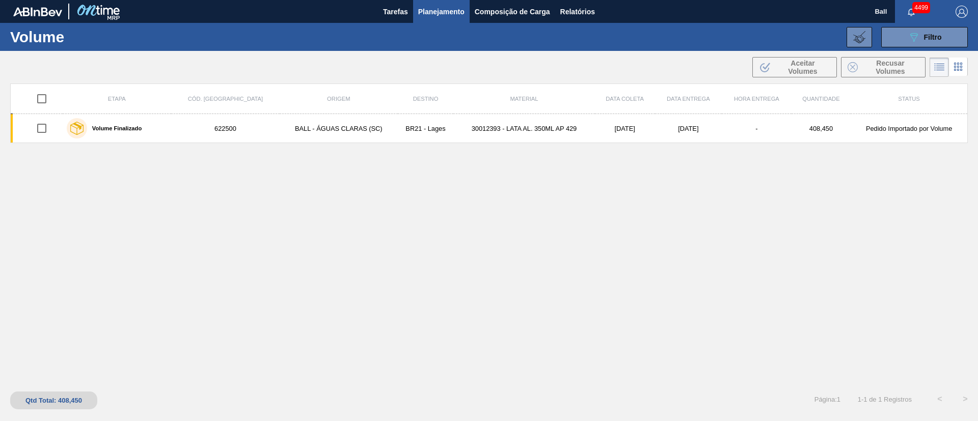
click at [648, 257] on div "Etapa Cód. Pedido Origem Destino Material Data coleta Data entrega Hora Entrega…" at bounding box center [488, 233] width 957 height 299
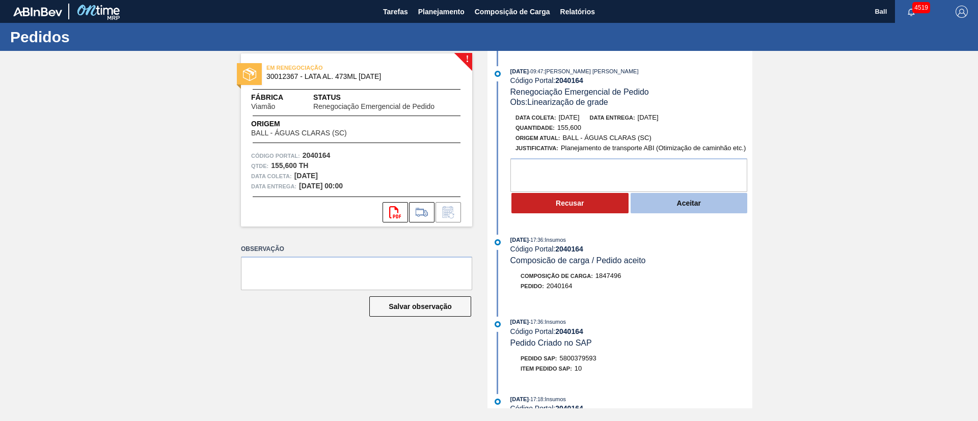
click at [684, 204] on button "Aceitar" at bounding box center [688, 203] width 117 height 20
click at [701, 200] on button "Aceitar" at bounding box center [688, 203] width 117 height 20
click at [718, 208] on button "Aceitar" at bounding box center [688, 203] width 117 height 20
click at [717, 204] on button "Aceitar" at bounding box center [688, 203] width 117 height 20
